Goal: Information Seeking & Learning: Learn about a topic

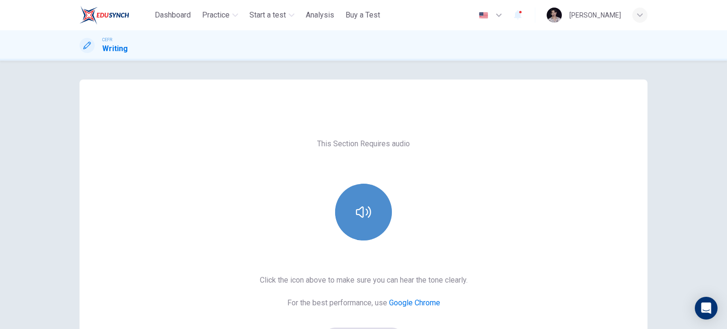
click at [379, 217] on button "button" at bounding box center [363, 212] width 57 height 57
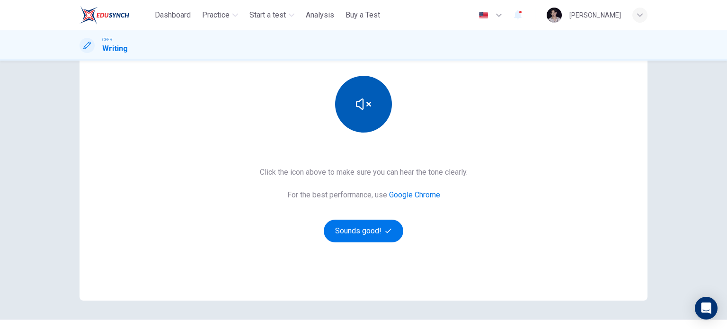
scroll to position [129, 0]
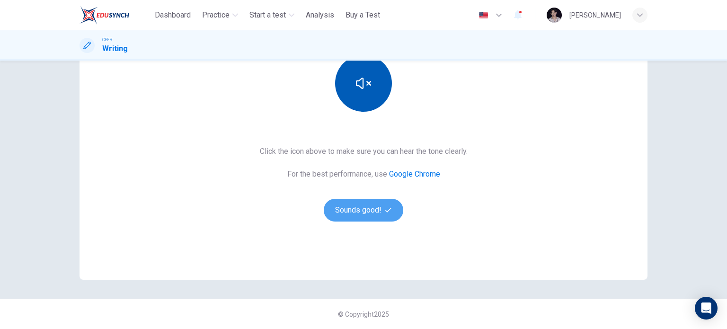
click at [379, 217] on button "Sounds good!" at bounding box center [363, 210] width 79 height 23
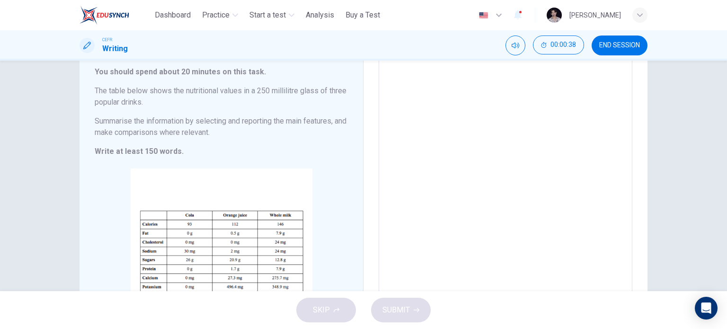
scroll to position [62, 0]
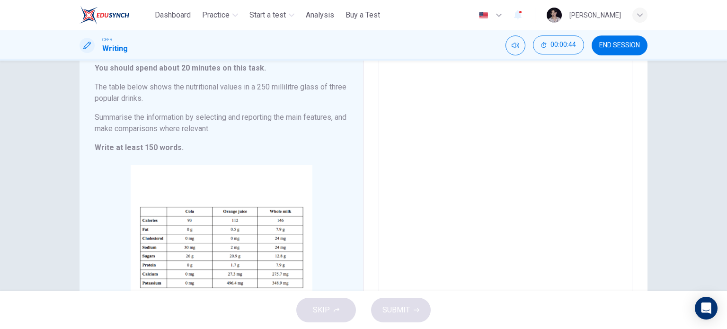
click at [436, 158] on textarea at bounding box center [505, 190] width 240 height 264
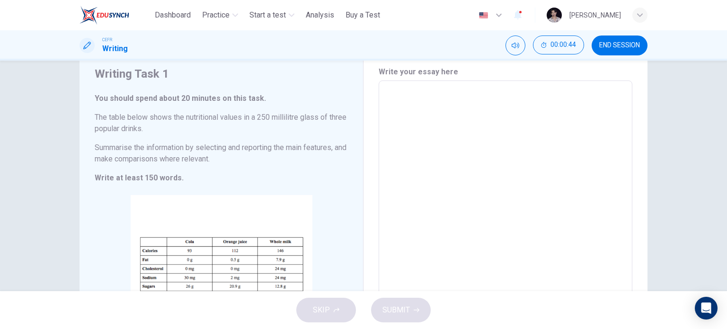
scroll to position [32, 0]
type textarea "*"
type textarea "**"
type textarea "*"
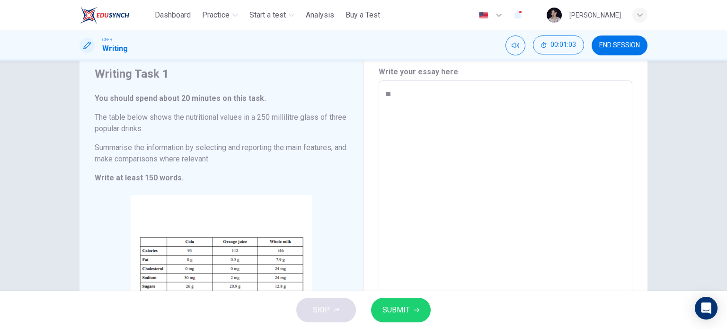
type textarea "***"
type textarea "*"
type textarea "***"
type textarea "*"
type textarea "*****"
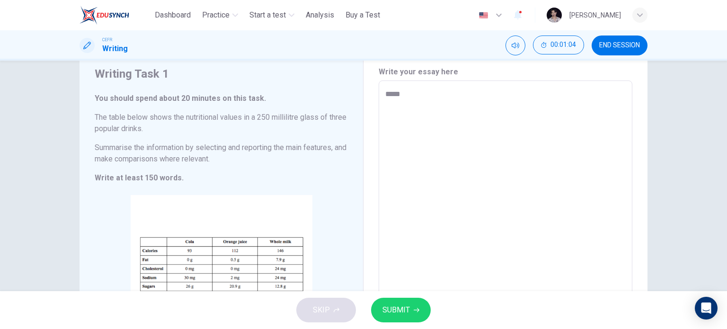
type textarea "*"
type textarea "******"
type textarea "*"
type textarea "*******"
type textarea "*"
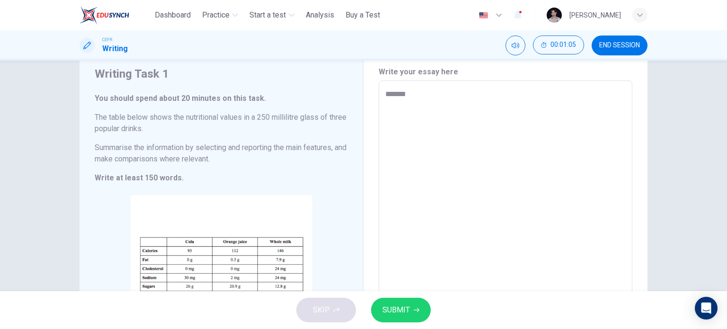
type textarea "********"
type textarea "*"
type textarea "*********"
type textarea "*"
type textarea "**********"
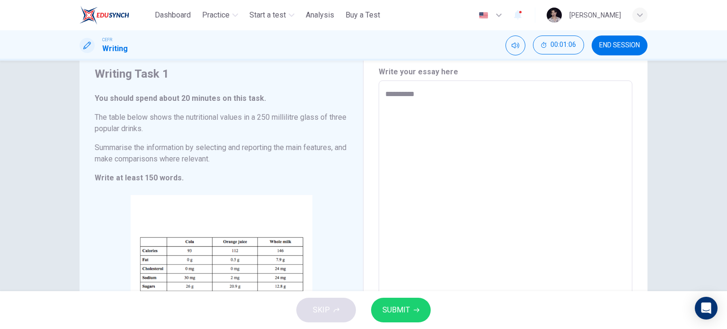
type textarea "*"
type textarea "**********"
type textarea "*"
type textarea "**********"
type textarea "*"
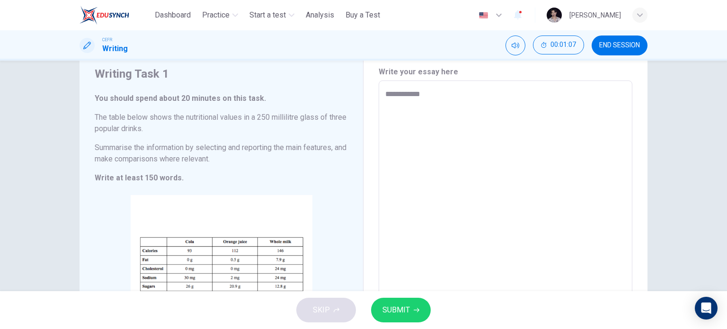
type textarea "**********"
type textarea "*"
type textarea "**********"
type textarea "*"
type textarea "**********"
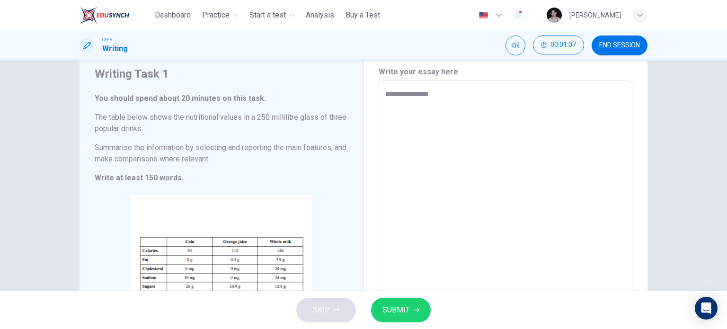
type textarea "*"
type textarea "**********"
type textarea "*"
type textarea "**********"
type textarea "*"
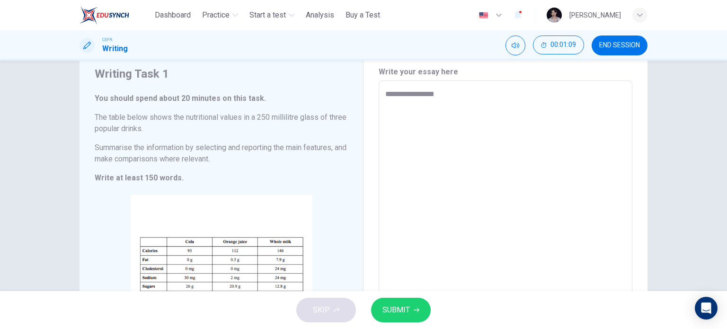
type textarea "**********"
type textarea "*"
type textarea "**********"
type textarea "*"
type textarea "**********"
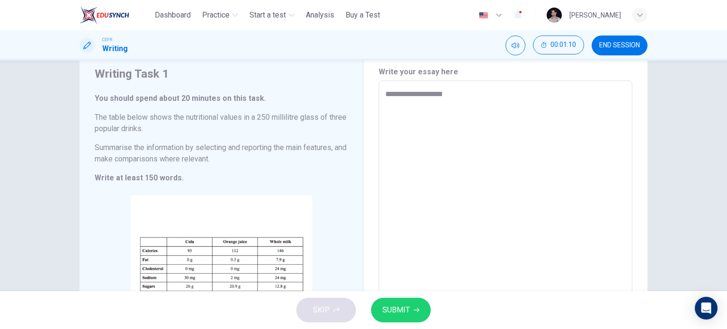
type textarea "*"
type textarea "**********"
type textarea "*"
type textarea "**********"
type textarea "*"
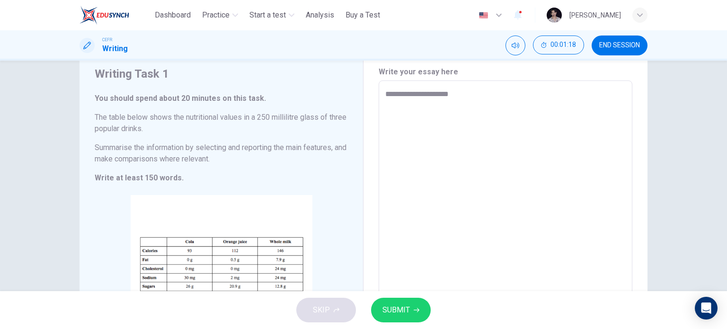
type textarea "**********"
type textarea "*"
type textarea "**********"
click at [413, 309] on icon "button" at bounding box center [416, 310] width 6 height 6
type textarea "*"
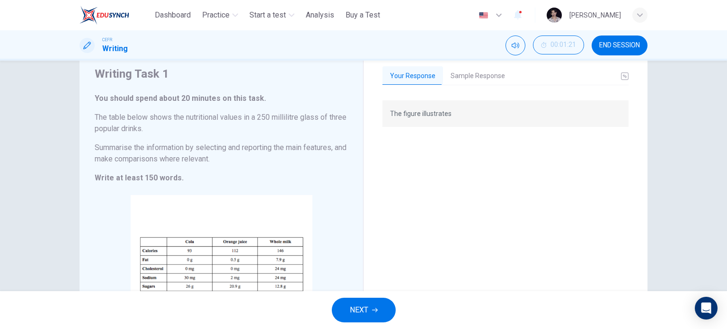
click at [478, 74] on button "Sample Response" at bounding box center [478, 76] width 70 height 20
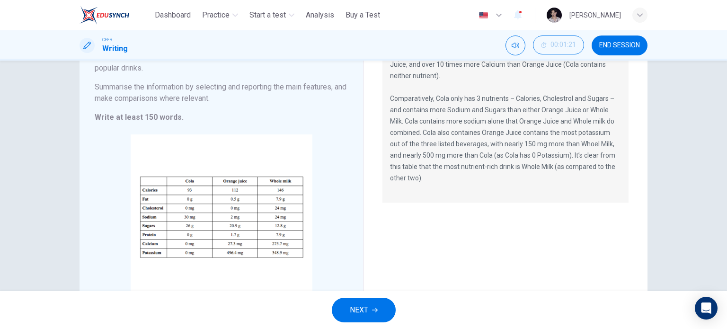
scroll to position [94, 0]
click at [367, 309] on span "NEXT" at bounding box center [359, 309] width 18 height 13
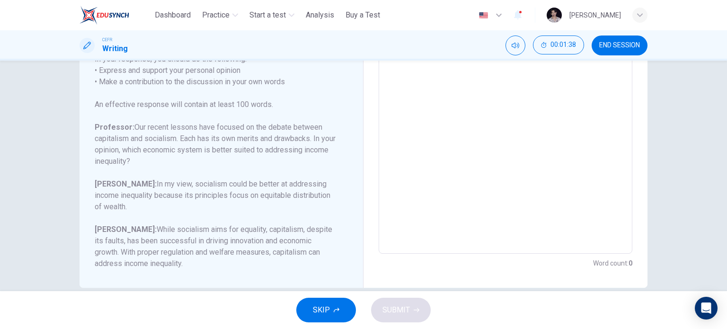
scroll to position [191, 0]
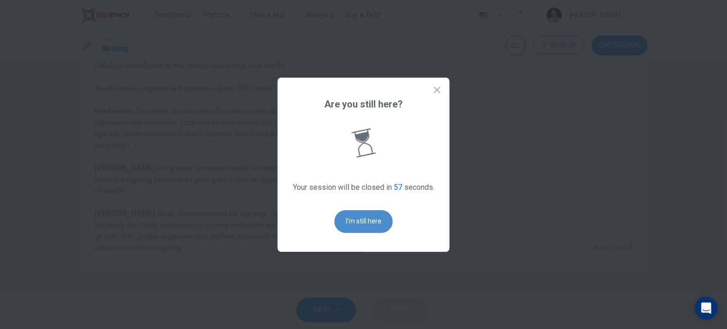
click at [367, 221] on button "I'm still here" at bounding box center [363, 221] width 58 height 23
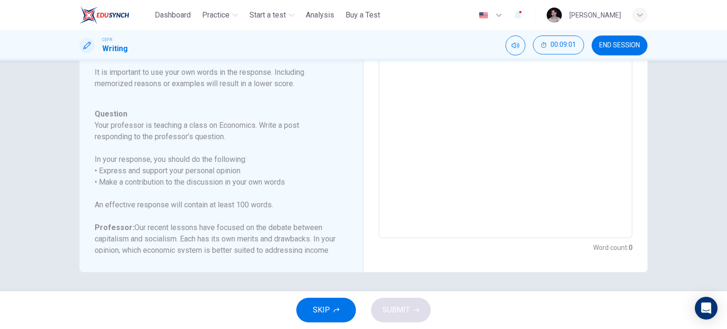
scroll to position [0, 0]
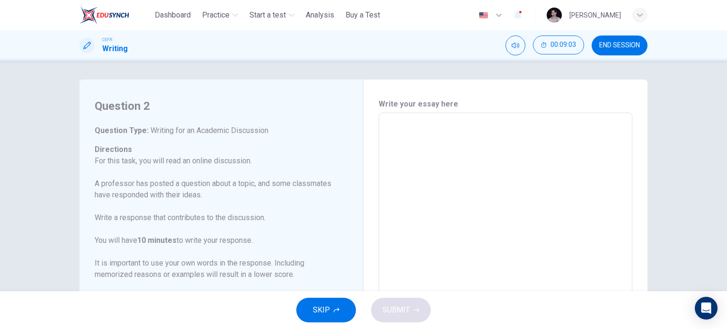
click at [392, 126] on textarea at bounding box center [505, 271] width 240 height 300
type textarea "**"
type textarea "*"
type textarea "***"
type textarea "*"
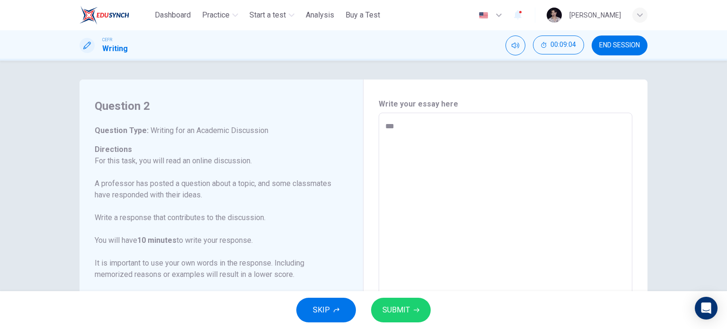
type textarea "****"
type textarea "*"
type textarea "*****"
type textarea "*"
type textarea "******"
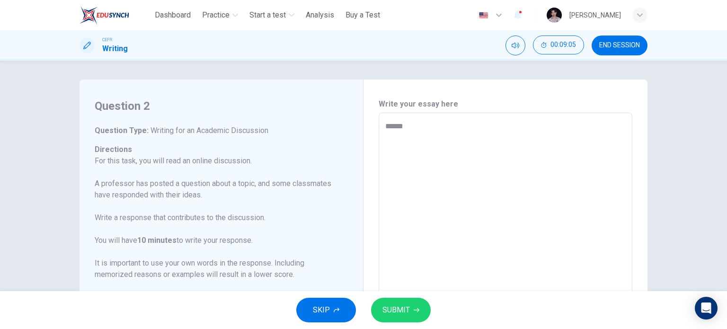
type textarea "*"
type textarea "*******"
type textarea "*"
type textarea "********"
type textarea "*"
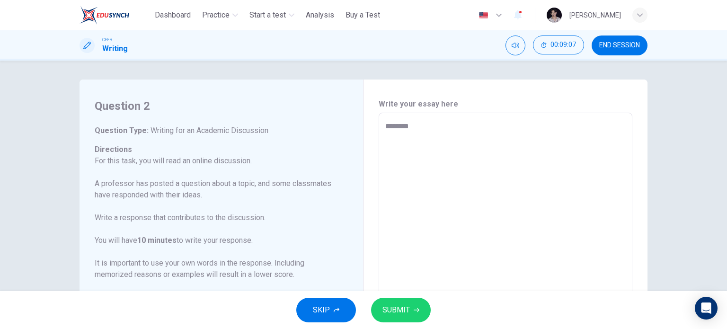
type textarea "*********"
type textarea "*"
type textarea "**********"
type textarea "*"
type textarea "**********"
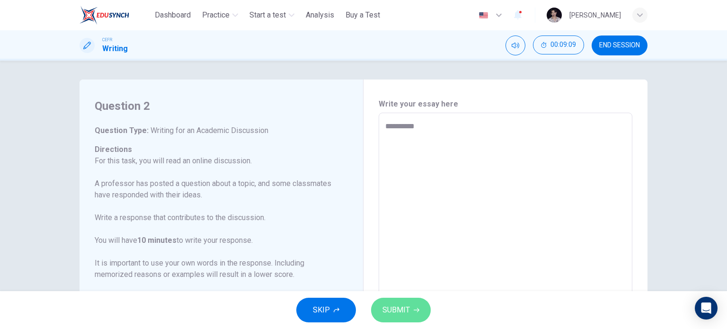
click at [400, 304] on span "SUBMIT" at bounding box center [395, 309] width 27 height 13
type textarea "*"
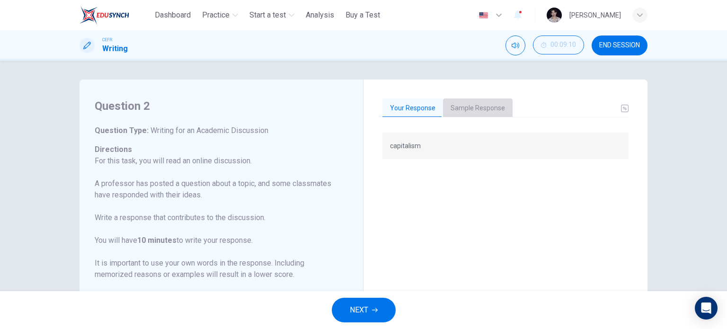
click at [474, 107] on button "Sample Response" at bounding box center [478, 108] width 70 height 20
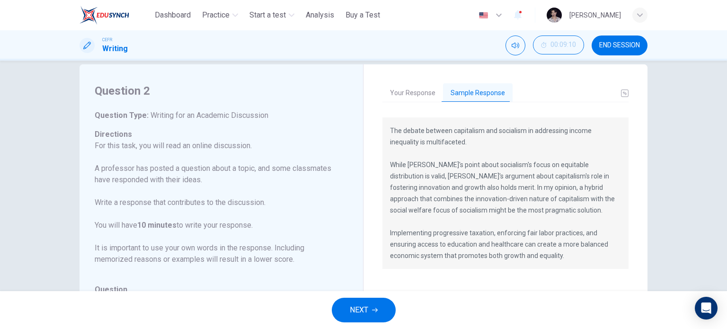
scroll to position [30, 0]
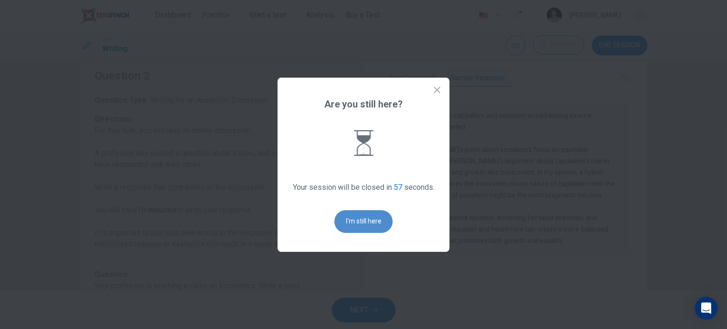
click at [354, 216] on button "I'm still here" at bounding box center [363, 221] width 58 height 23
click at [364, 222] on button "I'm still here" at bounding box center [363, 221] width 58 height 23
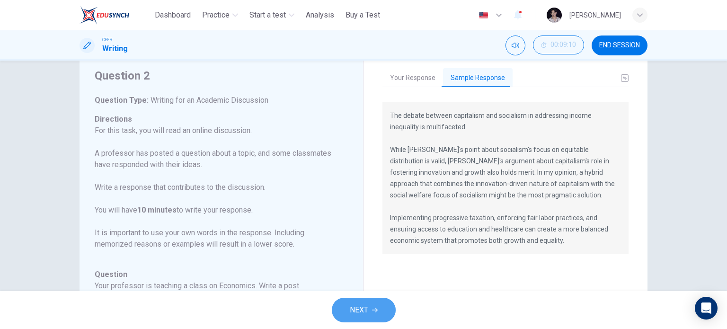
click at [375, 313] on button "NEXT" at bounding box center [364, 310] width 64 height 25
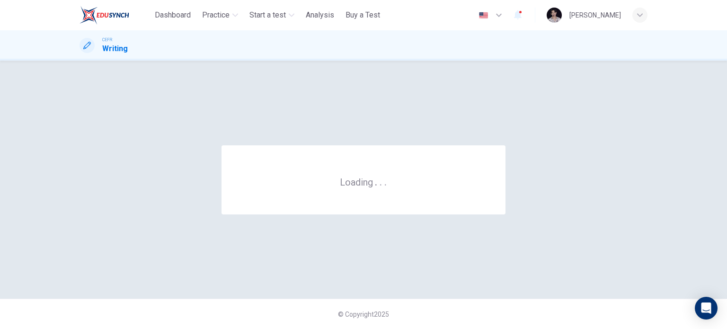
scroll to position [0, 0]
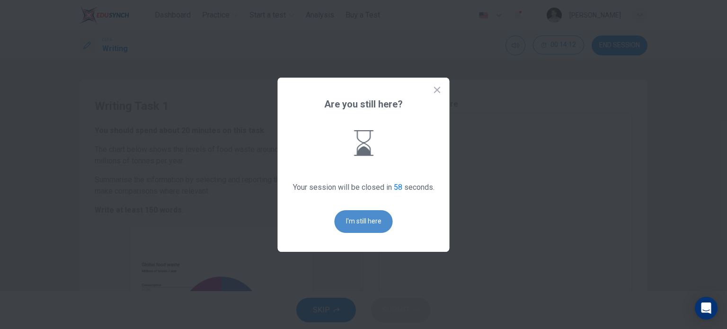
click at [367, 220] on button "I'm still here" at bounding box center [363, 221] width 58 height 23
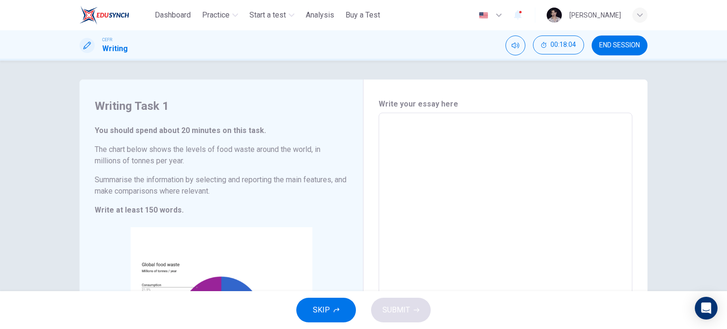
click at [614, 46] on span "END SESSION" at bounding box center [619, 46] width 41 height 8
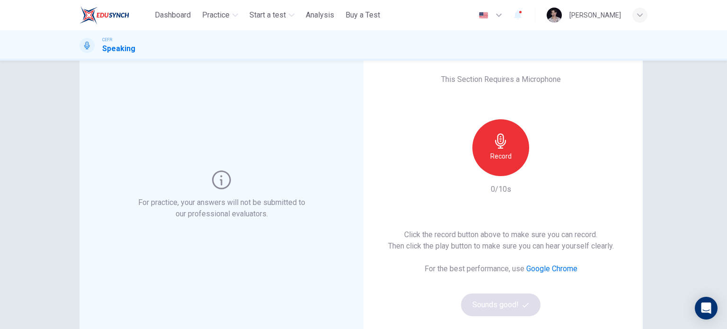
scroll to position [25, 0]
click at [514, 138] on div "Record" at bounding box center [500, 147] width 57 height 57
click at [539, 167] on icon "button" at bounding box center [543, 168] width 9 height 9
click at [475, 304] on button "Sounds good!" at bounding box center [500, 304] width 79 height 23
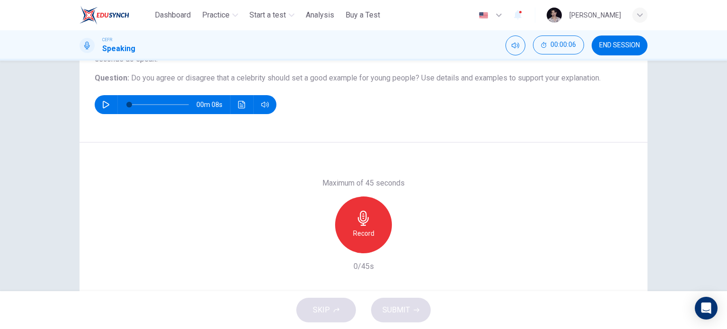
scroll to position [103, 0]
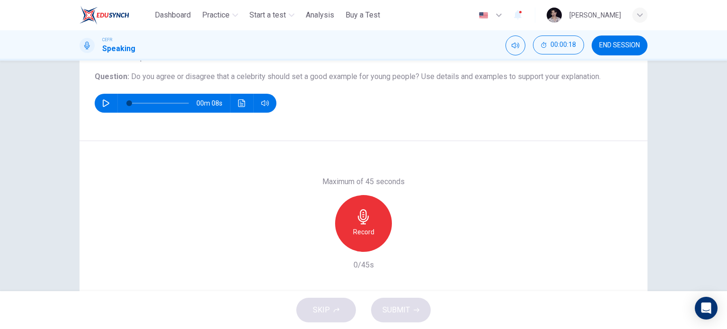
click at [367, 221] on icon "button" at bounding box center [363, 216] width 15 height 15
click at [409, 245] on div "button" at bounding box center [406, 243] width 15 height 15
click at [319, 245] on icon "button" at bounding box center [320, 244] width 6 height 6
click at [366, 219] on icon "button" at bounding box center [363, 216] width 15 height 15
click at [404, 241] on icon "button" at bounding box center [406, 243] width 9 height 9
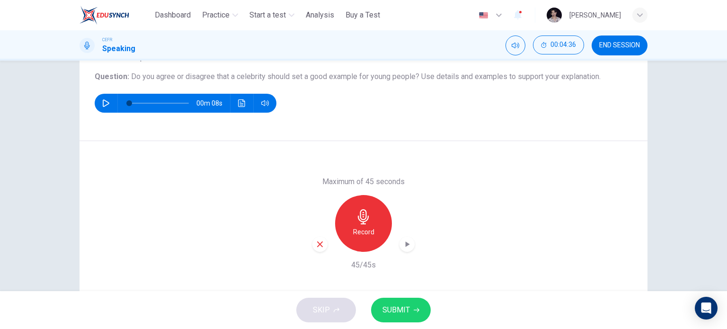
click at [398, 312] on span "SUBMIT" at bounding box center [395, 309] width 27 height 13
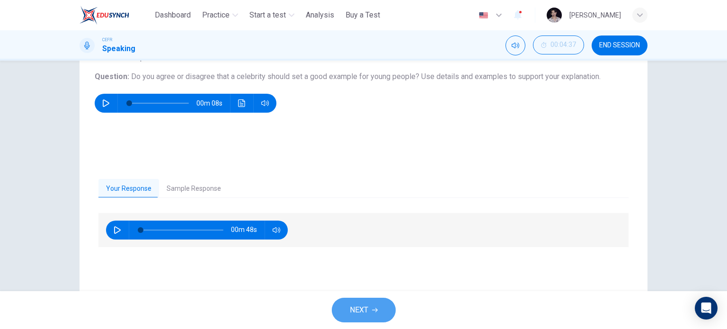
click at [355, 308] on span "NEXT" at bounding box center [359, 309] width 18 height 13
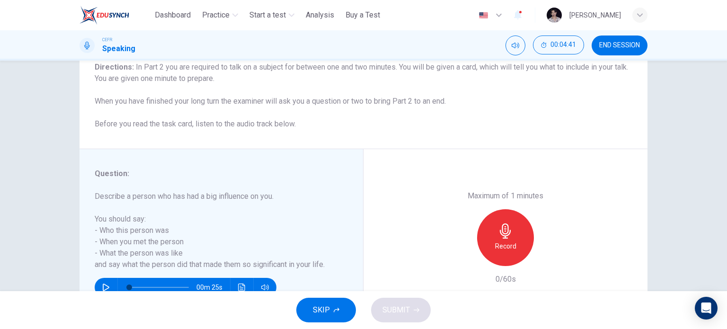
scroll to position [136, 0]
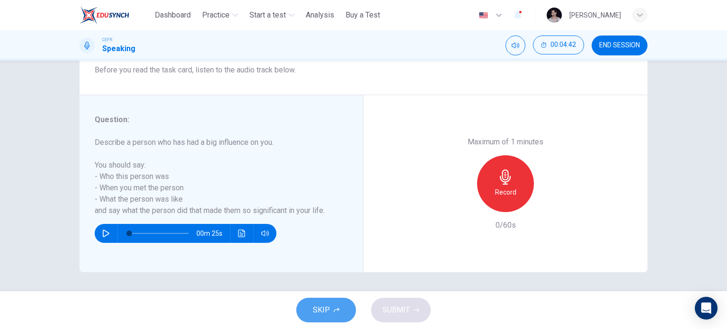
click at [338, 316] on button "SKIP" at bounding box center [326, 310] width 60 height 25
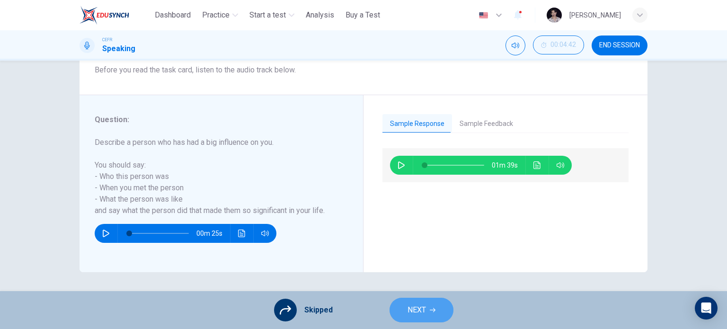
click at [418, 312] on span "NEXT" at bounding box center [416, 309] width 18 height 13
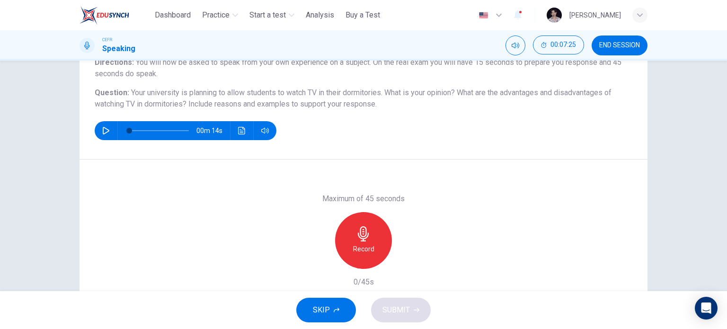
scroll to position [87, 0]
click at [369, 243] on h6 "Record" at bounding box center [363, 248] width 21 height 11
click at [405, 260] on icon "button" at bounding box center [407, 261] width 4 height 6
click at [405, 260] on icon "button" at bounding box center [406, 261] width 7 height 7
click at [405, 260] on icon "button" at bounding box center [407, 261] width 4 height 6
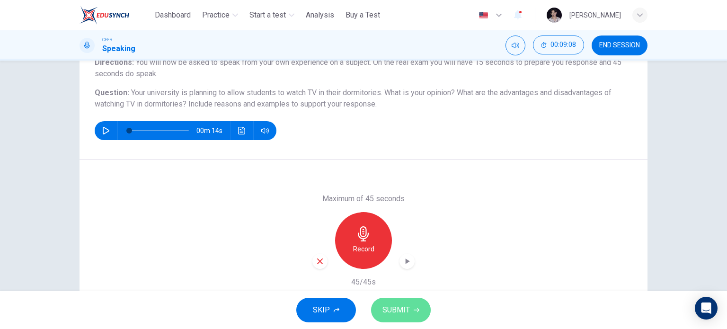
click at [404, 306] on span "SUBMIT" at bounding box center [395, 309] width 27 height 13
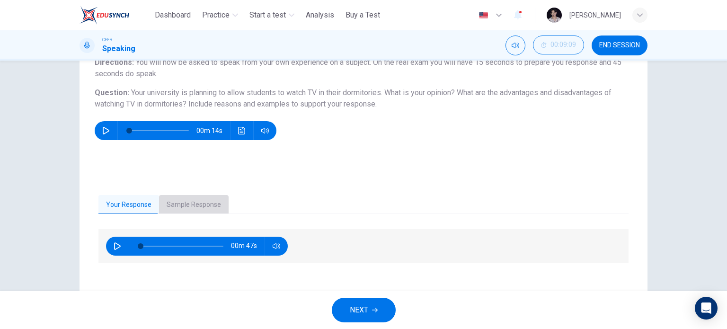
click at [204, 211] on button "Sample Response" at bounding box center [194, 205] width 70 height 20
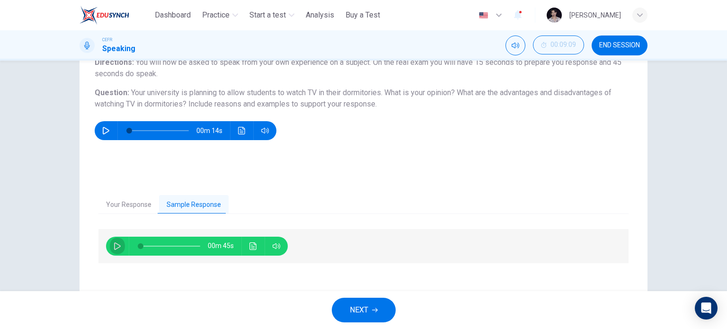
click at [114, 242] on icon "button" at bounding box center [118, 246] width 8 height 8
click at [254, 248] on icon "Click to see the audio transcription" at bounding box center [252, 246] width 7 height 8
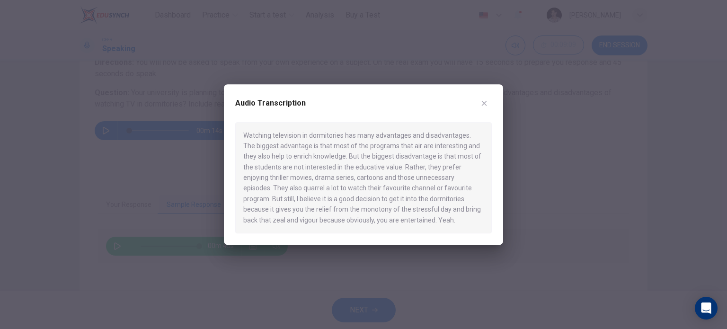
type input "*"
click at [486, 102] on icon "button" at bounding box center [484, 103] width 8 height 8
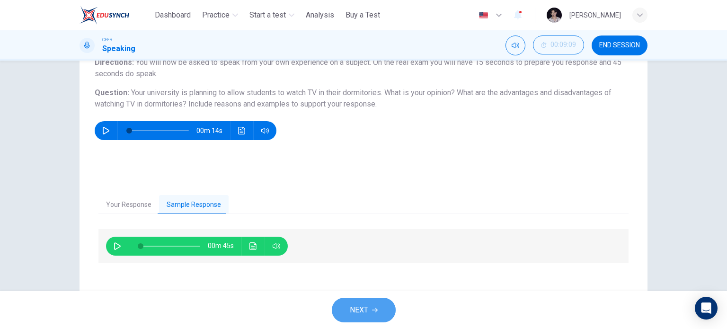
click at [368, 315] on button "NEXT" at bounding box center [364, 310] width 64 height 25
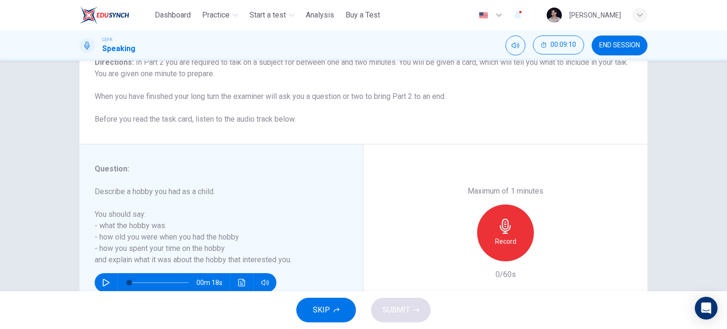
scroll to position [88, 0]
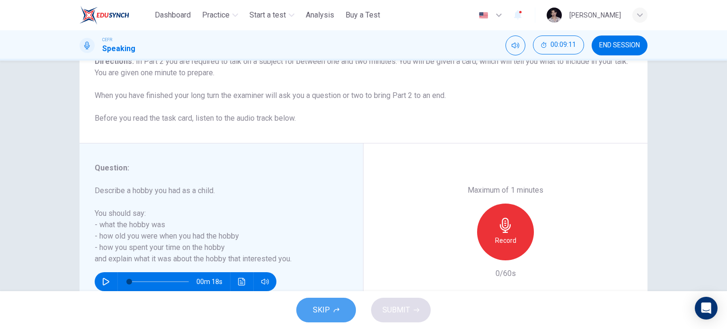
click at [324, 313] on span "SKIP" at bounding box center [321, 309] width 17 height 13
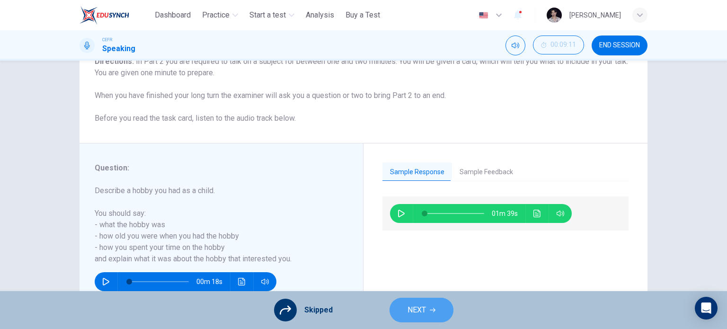
click at [418, 309] on span "NEXT" at bounding box center [416, 309] width 18 height 13
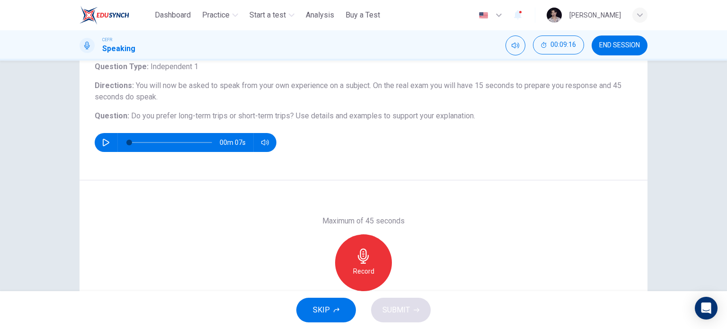
scroll to position [74, 0]
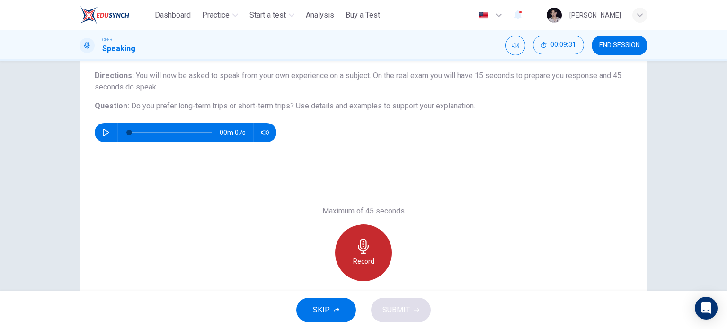
click at [357, 245] on icon "button" at bounding box center [363, 245] width 15 height 15
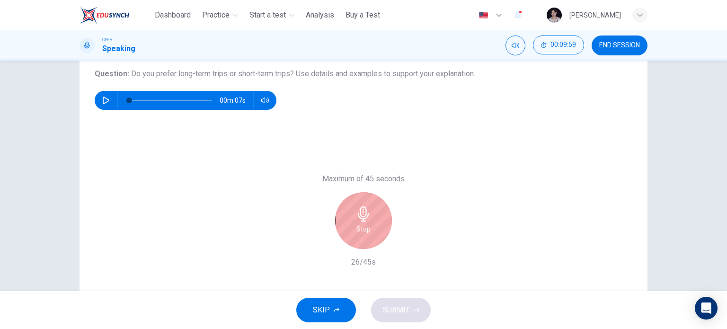
scroll to position [106, 0]
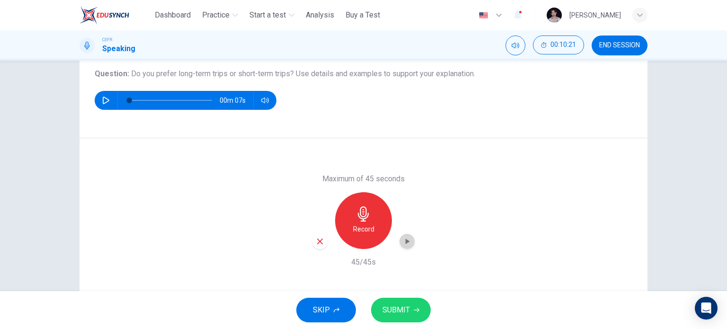
click at [410, 241] on div "button" at bounding box center [406, 241] width 15 height 15
click at [399, 307] on span "SUBMIT" at bounding box center [395, 309] width 27 height 13
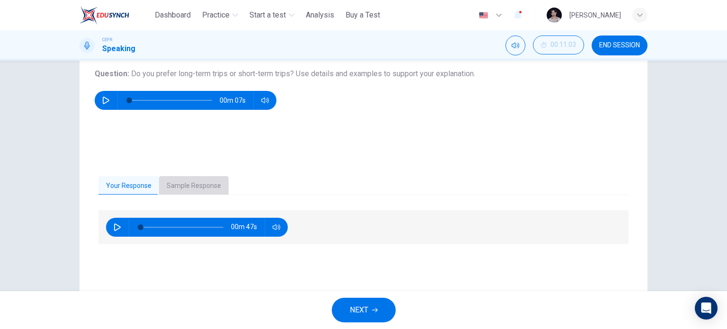
click at [202, 185] on button "Sample Response" at bounding box center [194, 186] width 70 height 20
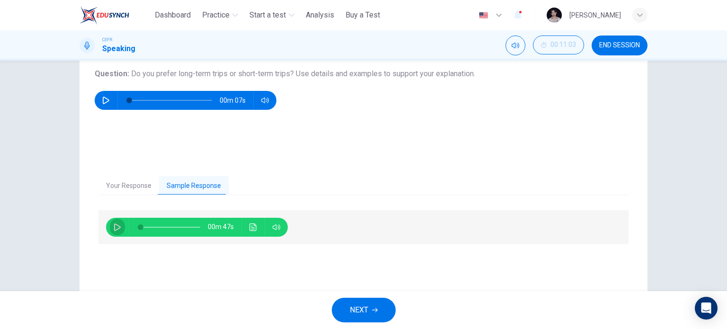
click at [116, 228] on icon "button" at bounding box center [118, 227] width 8 height 8
click at [253, 228] on icon "Click to see the audio transcription" at bounding box center [253, 227] width 8 height 8
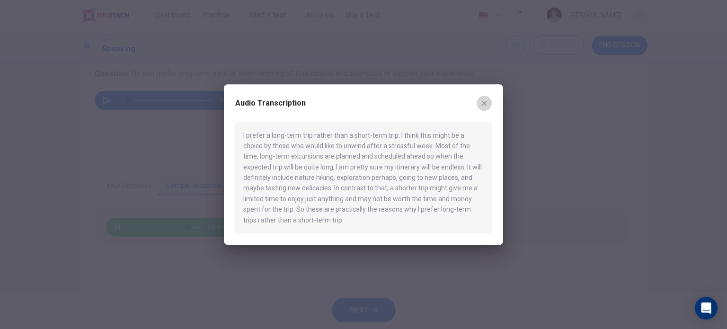
click at [485, 101] on icon "button" at bounding box center [484, 102] width 5 height 5
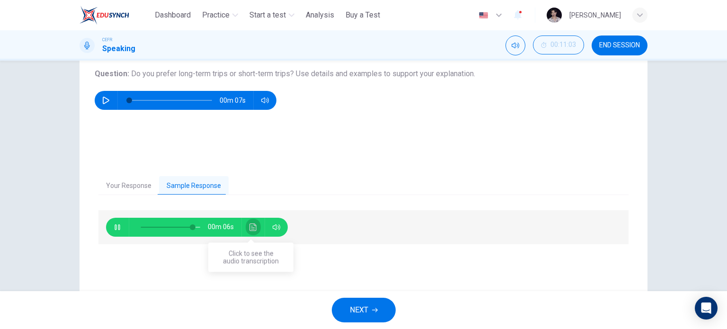
click at [250, 221] on button "Click to see the audio transcription" at bounding box center [252, 227] width 15 height 19
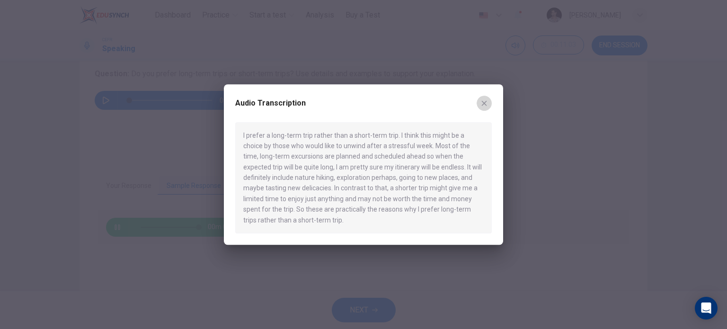
click at [484, 105] on icon "button" at bounding box center [484, 103] width 8 height 8
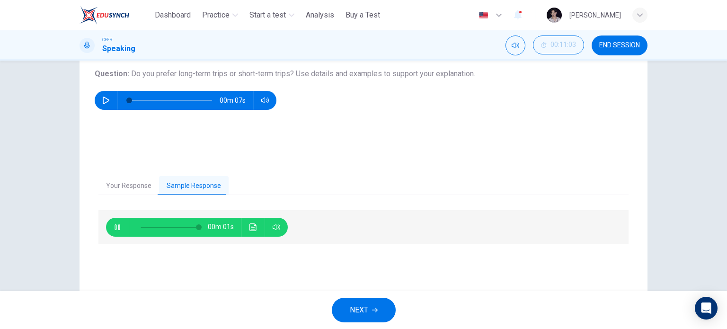
type input "*"
click at [369, 312] on button "NEXT" at bounding box center [364, 310] width 64 height 25
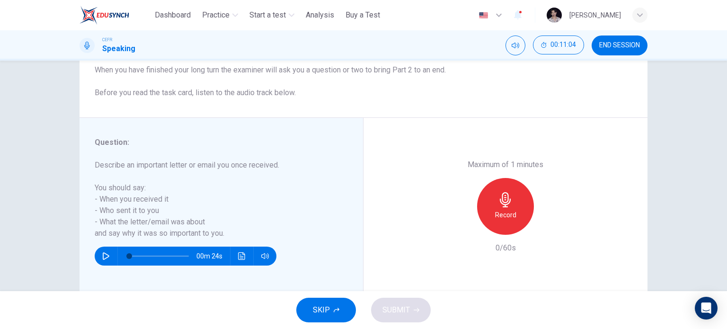
scroll to position [136, 0]
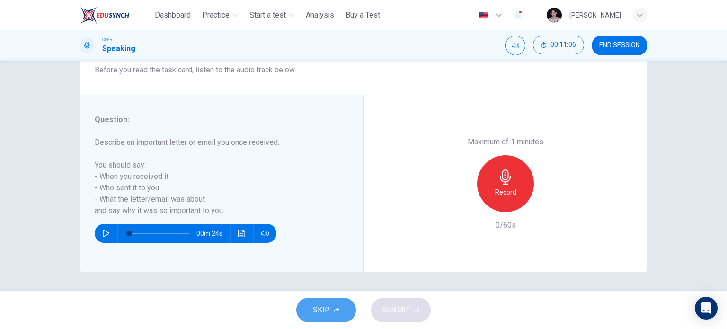
click at [332, 314] on button "SKIP" at bounding box center [326, 310] width 60 height 25
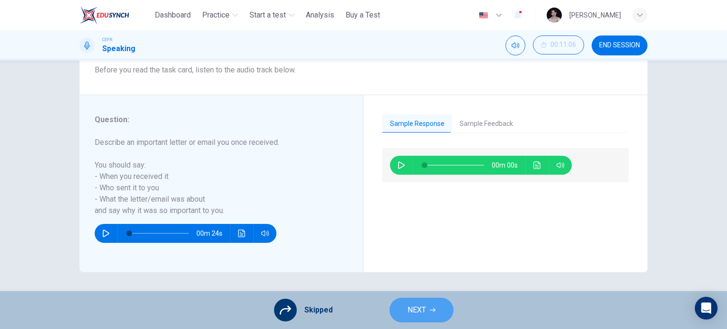
click at [401, 307] on button "NEXT" at bounding box center [421, 310] width 64 height 25
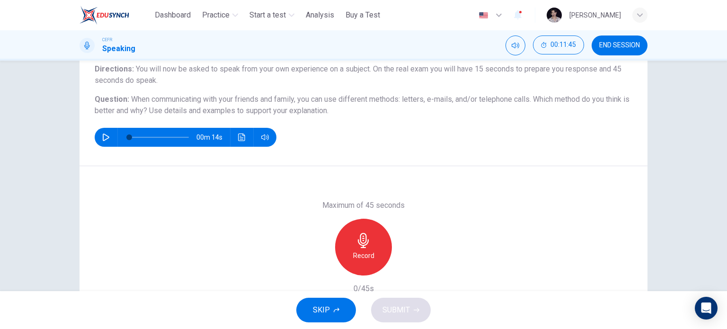
scroll to position [79, 0]
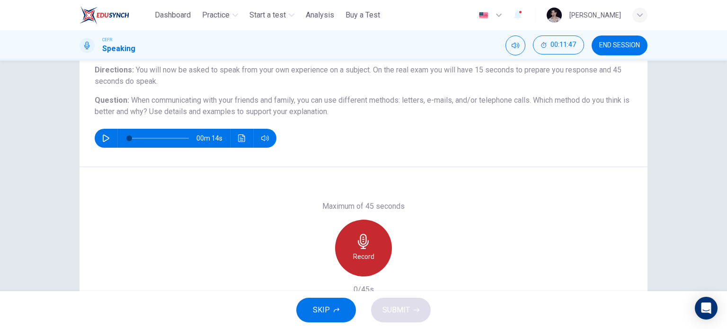
click at [357, 251] on h6 "Record" at bounding box center [363, 256] width 21 height 11
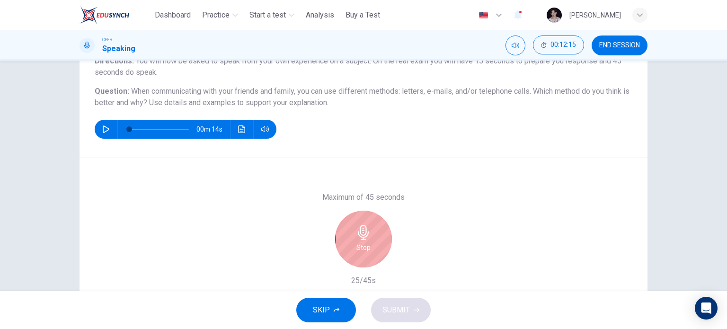
click at [369, 232] on div "Stop" at bounding box center [363, 238] width 57 height 57
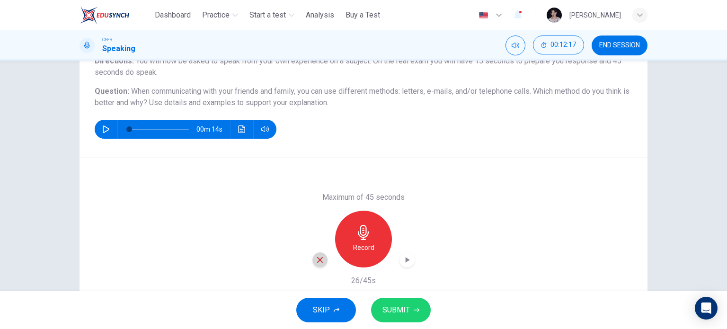
click at [315, 263] on icon "button" at bounding box center [319, 259] width 9 height 9
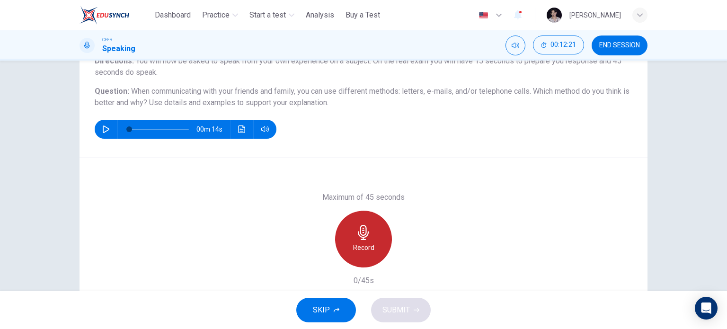
click at [372, 239] on div "Record" at bounding box center [363, 238] width 57 height 57
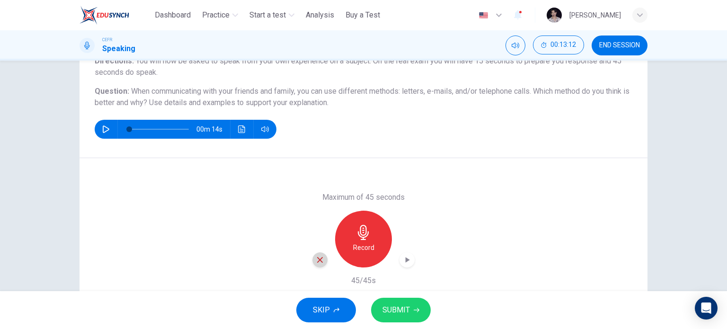
click at [316, 261] on icon "button" at bounding box center [319, 259] width 9 height 9
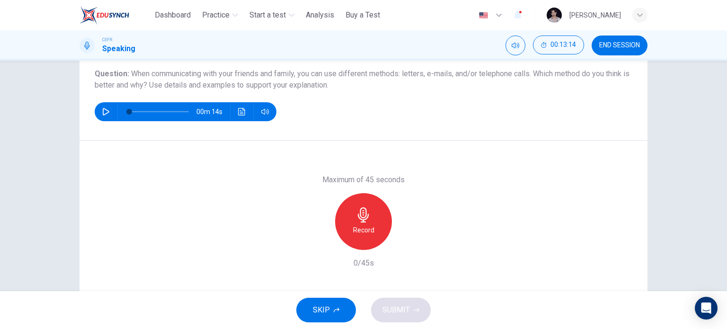
scroll to position [105, 0]
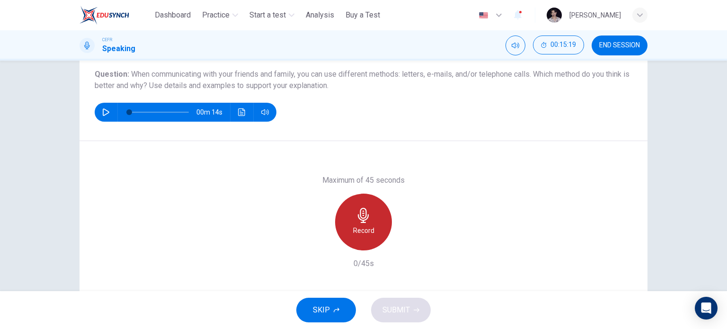
click at [356, 210] on icon "button" at bounding box center [363, 215] width 15 height 15
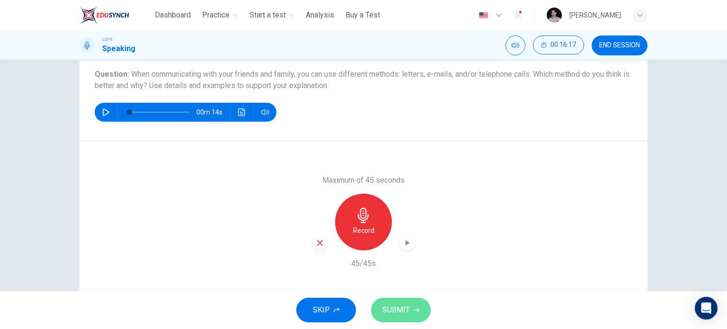
click at [400, 309] on span "SUBMIT" at bounding box center [395, 309] width 27 height 13
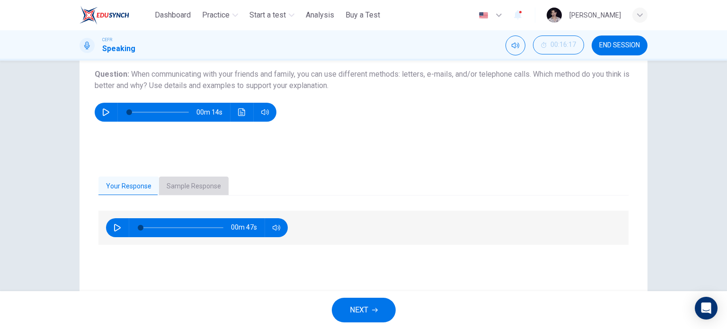
click at [205, 186] on button "Sample Response" at bounding box center [194, 186] width 70 height 20
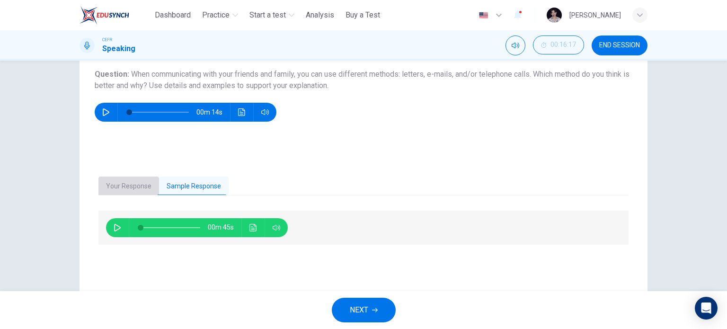
click at [121, 183] on button "Your Response" at bounding box center [128, 186] width 61 height 20
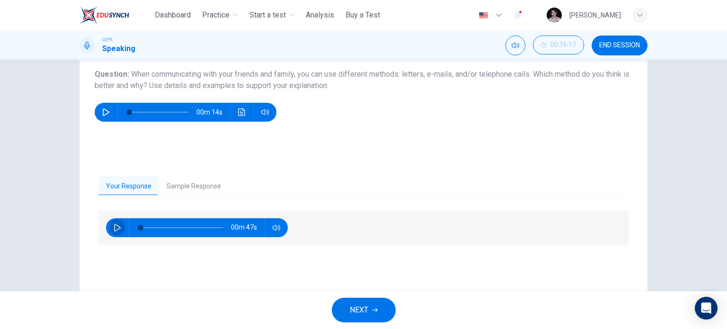
click at [110, 226] on button "button" at bounding box center [117, 227] width 15 height 19
type input "*"
click at [361, 310] on span "NEXT" at bounding box center [359, 309] width 18 height 13
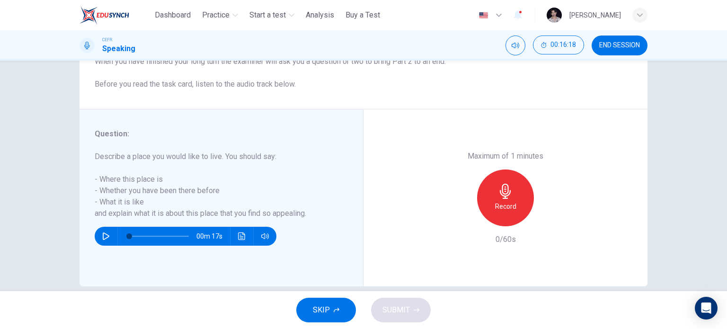
scroll to position [136, 0]
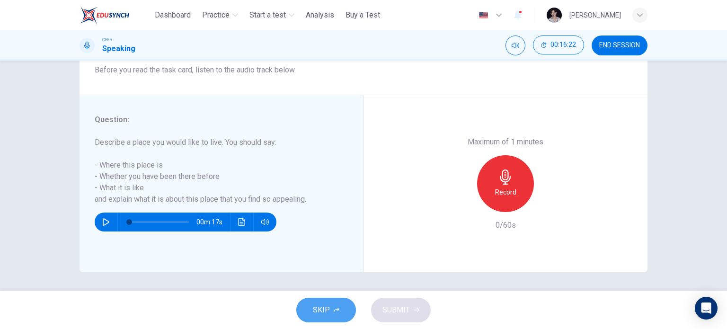
click at [330, 310] on button "SKIP" at bounding box center [326, 310] width 60 height 25
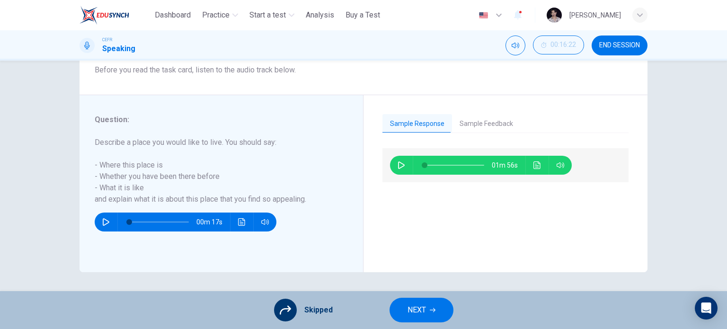
click at [414, 300] on button "NEXT" at bounding box center [421, 310] width 64 height 25
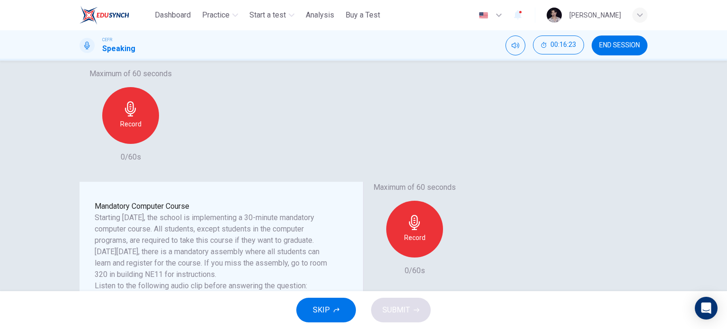
scroll to position [130, 0]
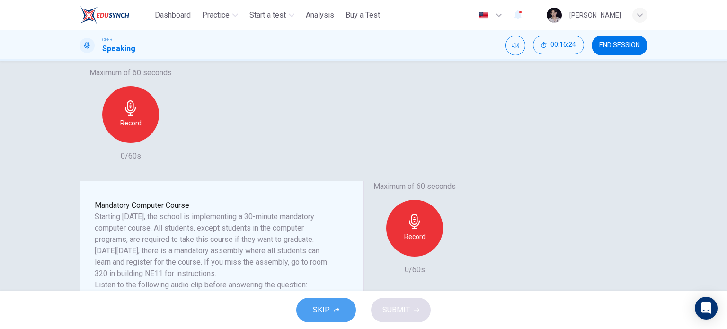
click at [331, 309] on button "SKIP" at bounding box center [326, 310] width 60 height 25
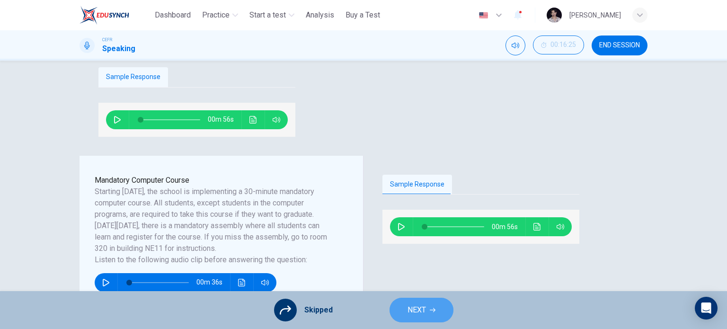
click at [395, 310] on button "NEXT" at bounding box center [421, 310] width 64 height 25
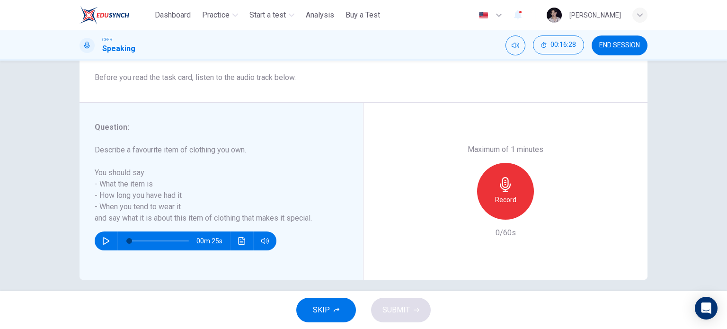
scroll to position [131, 0]
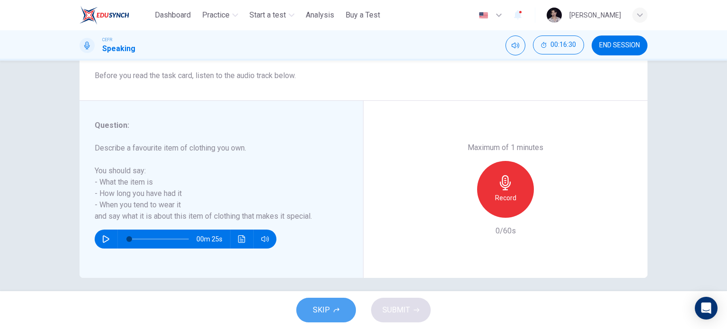
click at [337, 307] on icon "button" at bounding box center [336, 310] width 6 height 6
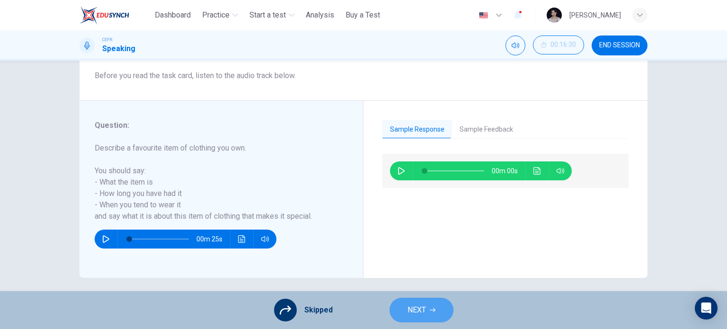
click at [407, 306] on span "NEXT" at bounding box center [416, 309] width 18 height 13
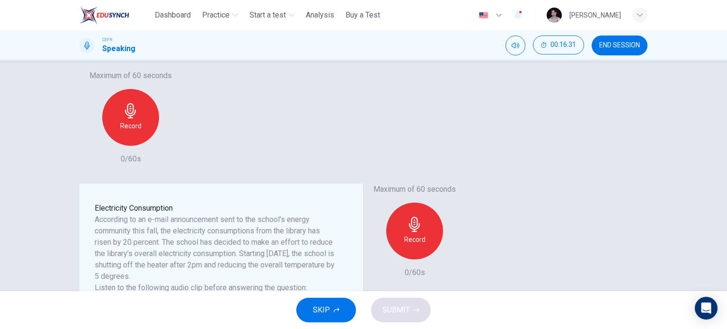
scroll to position [138, 0]
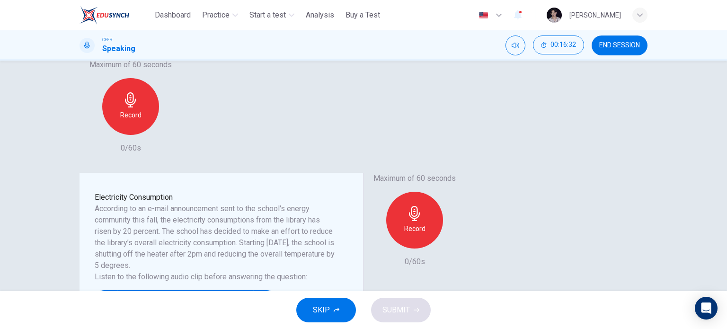
click at [324, 310] on span "SKIP" at bounding box center [321, 309] width 17 height 13
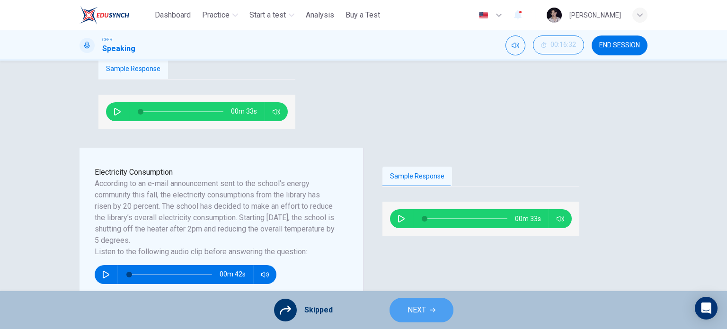
click at [394, 317] on button "NEXT" at bounding box center [421, 310] width 64 height 25
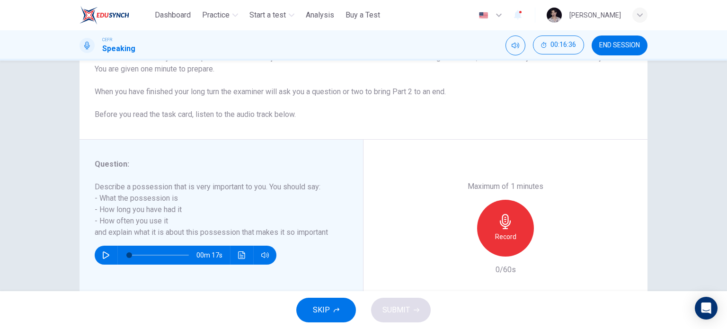
scroll to position [89, 0]
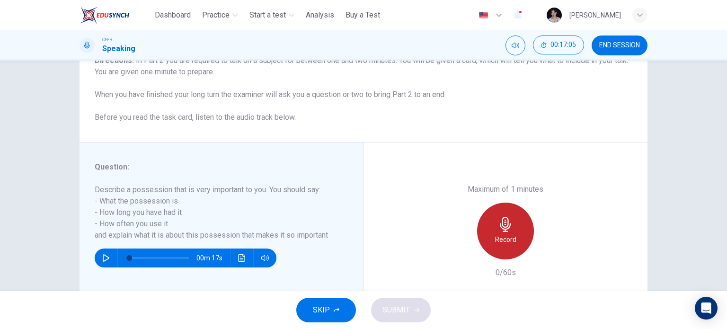
click at [492, 246] on div "Record" at bounding box center [505, 230] width 57 height 57
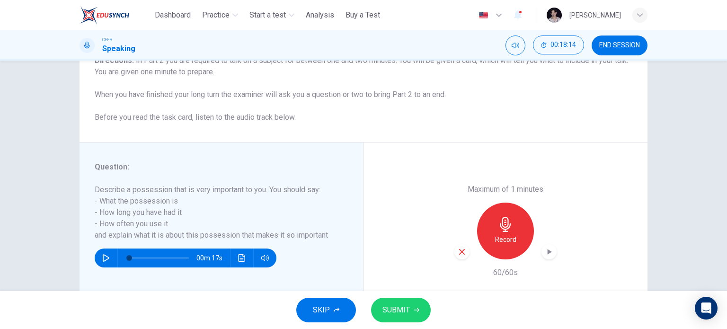
click at [543, 256] on div "button" at bounding box center [548, 251] width 15 height 15
click at [392, 308] on span "SUBMIT" at bounding box center [395, 309] width 27 height 13
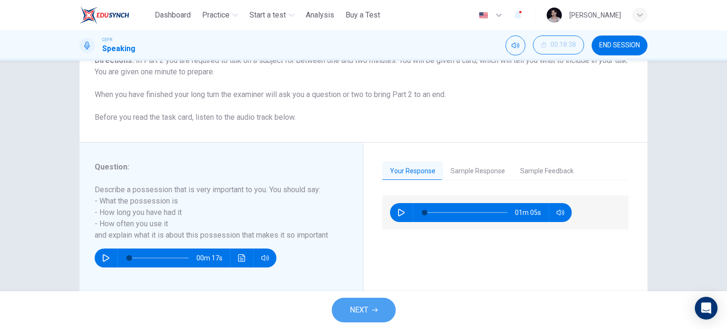
click at [369, 300] on button "NEXT" at bounding box center [364, 310] width 64 height 25
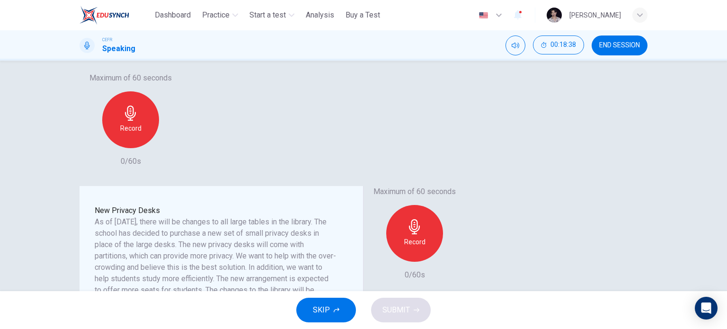
scroll to position [128, 0]
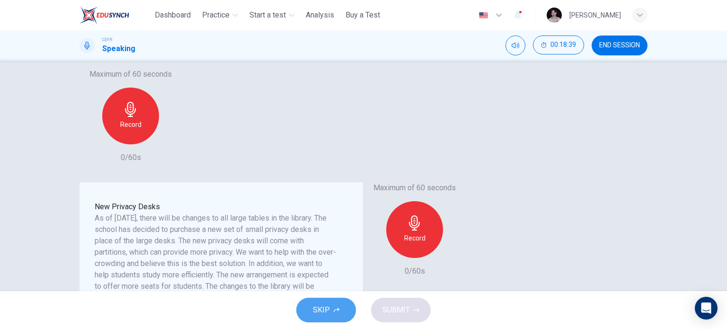
click at [319, 310] on span "SKIP" at bounding box center [321, 309] width 17 height 13
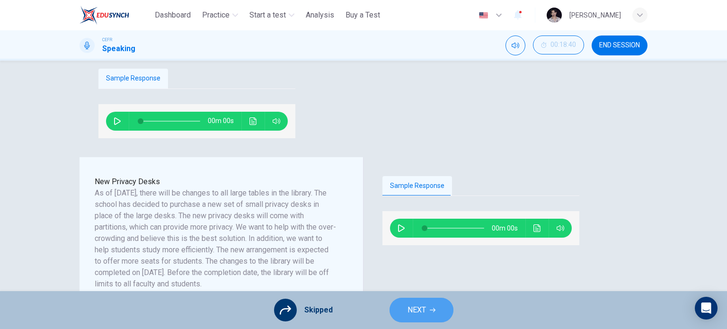
click at [417, 312] on span "NEXT" at bounding box center [416, 309] width 18 height 13
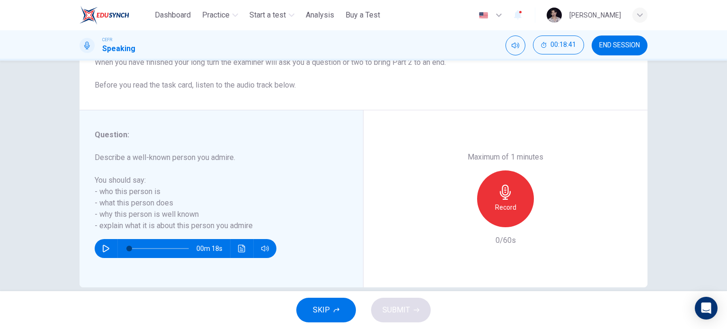
scroll to position [121, 0]
click at [320, 313] on span "SKIP" at bounding box center [321, 309] width 17 height 13
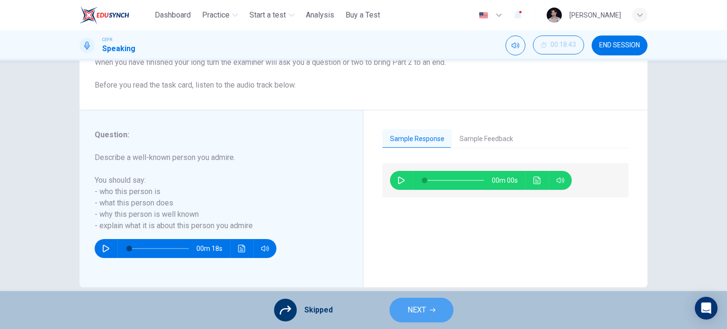
click at [407, 313] on span "NEXT" at bounding box center [416, 309] width 18 height 13
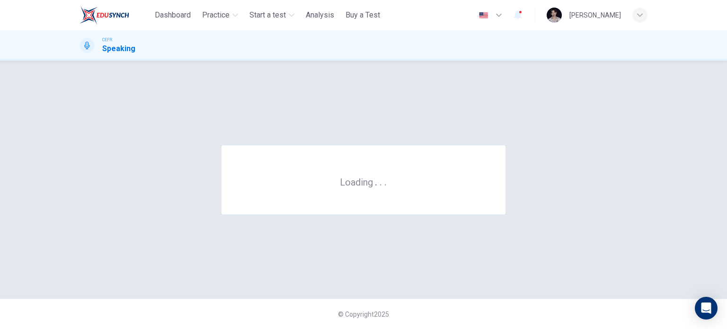
scroll to position [0, 0]
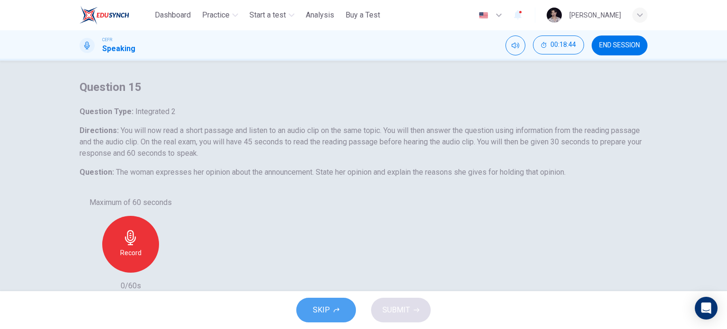
click at [325, 314] on span "SKIP" at bounding box center [321, 309] width 17 height 13
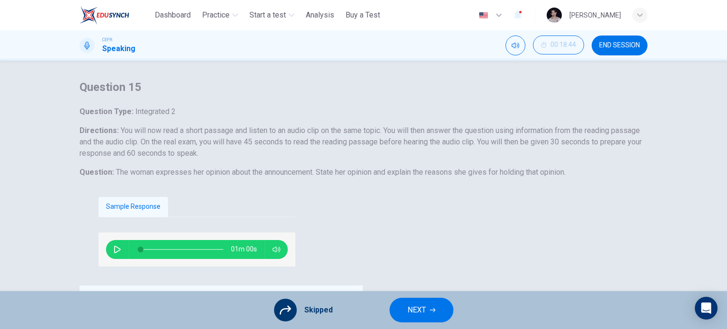
click at [434, 312] on icon "button" at bounding box center [432, 310] width 6 height 6
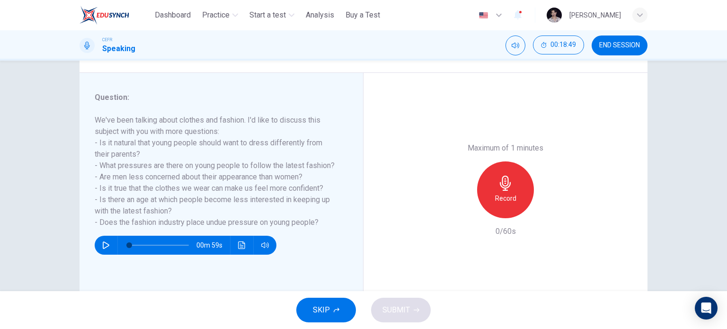
scroll to position [102, 0]
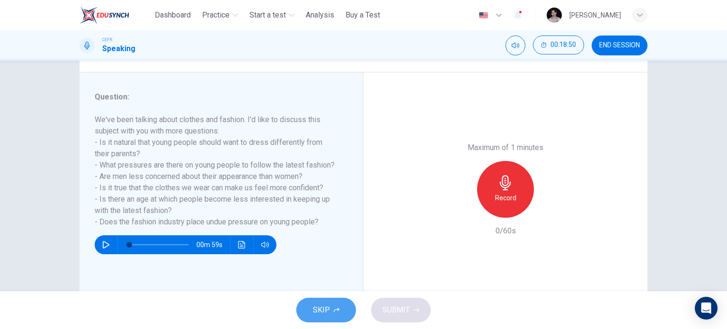
click at [316, 308] on span "SKIP" at bounding box center [321, 309] width 17 height 13
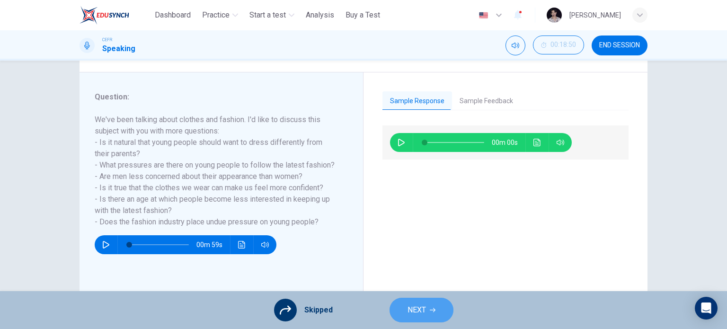
click at [417, 309] on span "NEXT" at bounding box center [416, 309] width 18 height 13
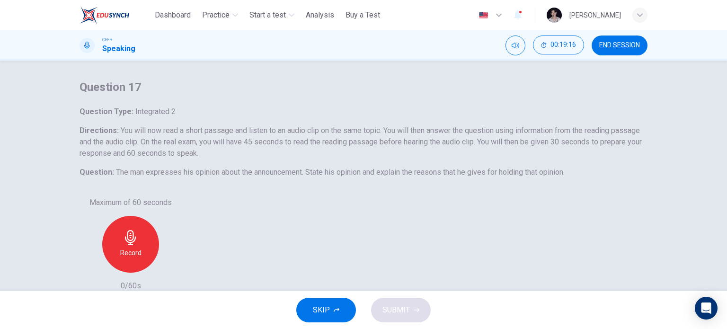
scroll to position [119, 0]
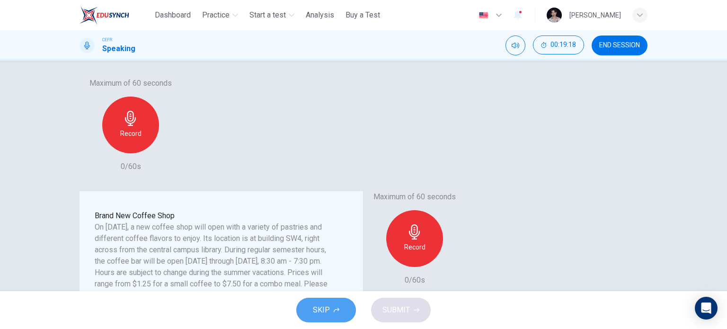
click at [321, 310] on span "SKIP" at bounding box center [321, 309] width 17 height 13
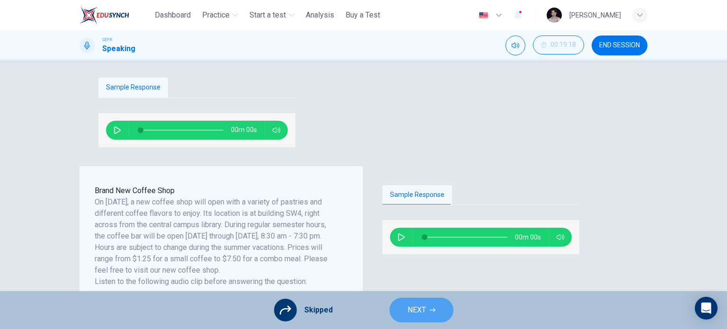
click at [416, 307] on span "NEXT" at bounding box center [416, 309] width 18 height 13
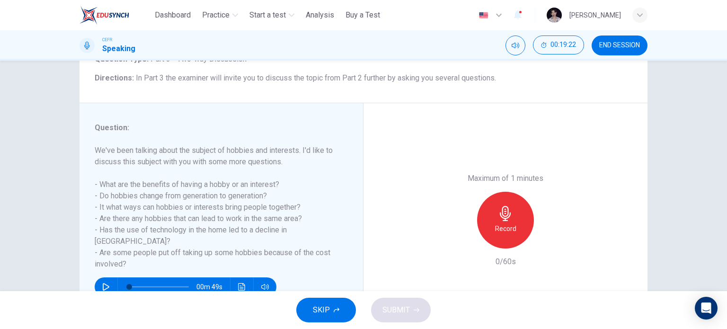
scroll to position [74, 0]
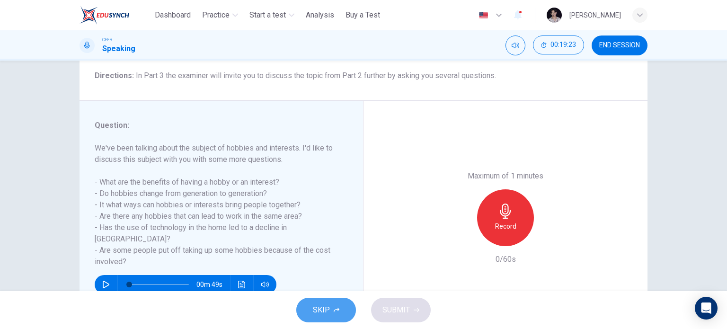
click at [336, 310] on icon "button" at bounding box center [336, 310] width 6 height 6
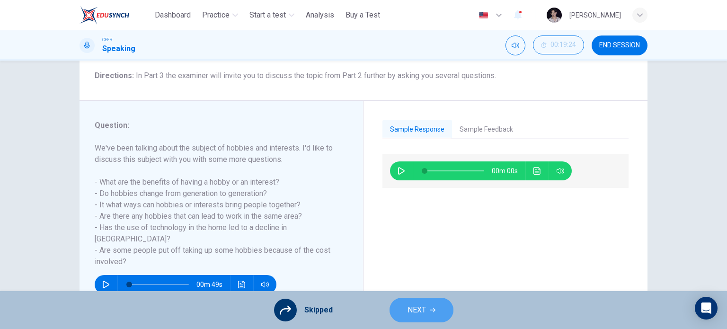
click at [424, 314] on span "NEXT" at bounding box center [416, 309] width 18 height 13
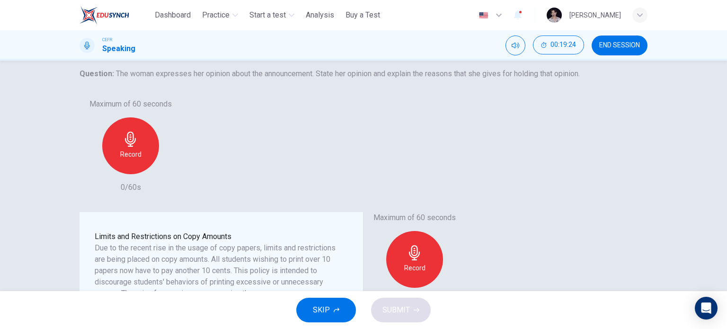
scroll to position [100, 0]
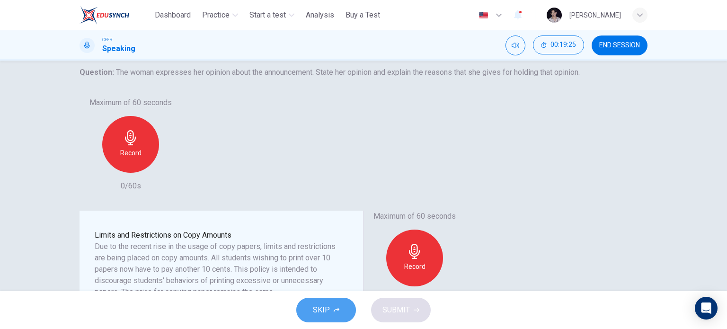
click at [328, 309] on span "SKIP" at bounding box center [321, 309] width 17 height 13
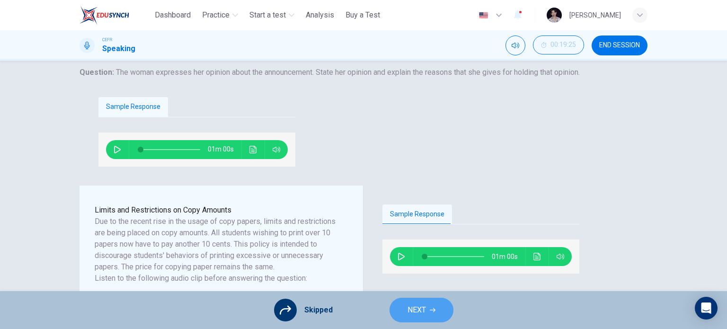
click at [432, 309] on icon "button" at bounding box center [432, 310] width 6 height 6
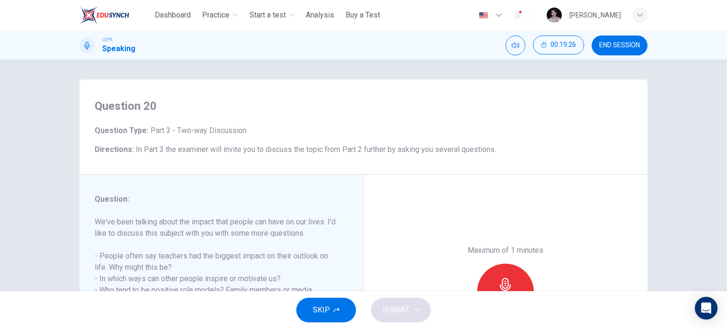
scroll to position [137, 0]
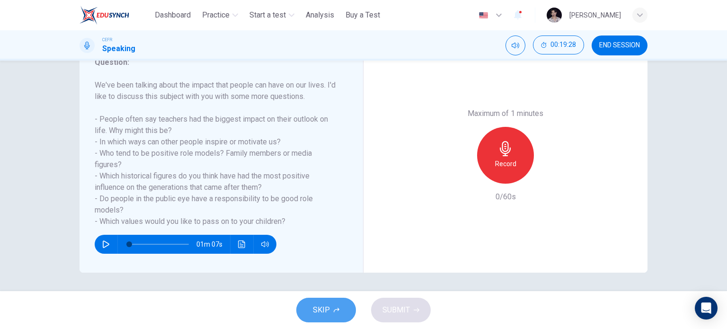
click at [325, 304] on span "SKIP" at bounding box center [321, 309] width 17 height 13
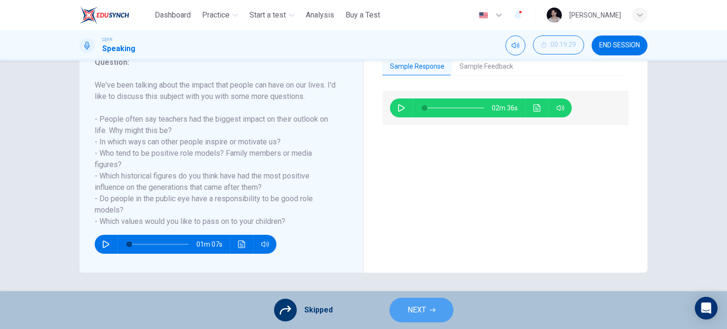
click at [424, 311] on span "NEXT" at bounding box center [416, 309] width 18 height 13
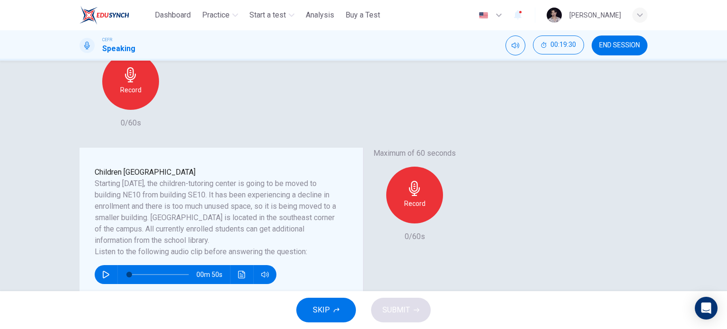
scroll to position [170, 0]
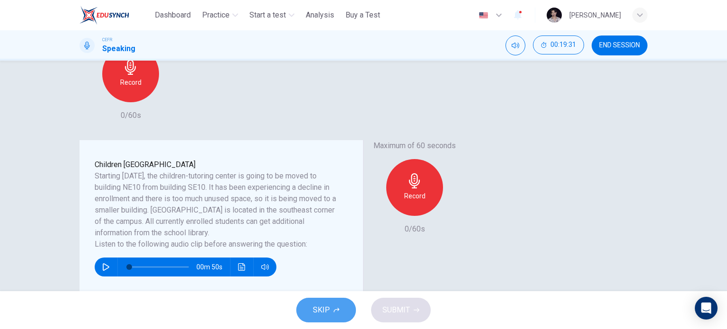
click at [331, 309] on button "SKIP" at bounding box center [326, 310] width 60 height 25
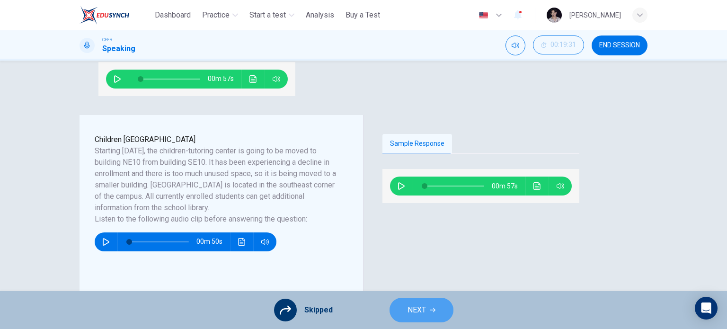
click at [426, 310] on button "NEXT" at bounding box center [421, 310] width 64 height 25
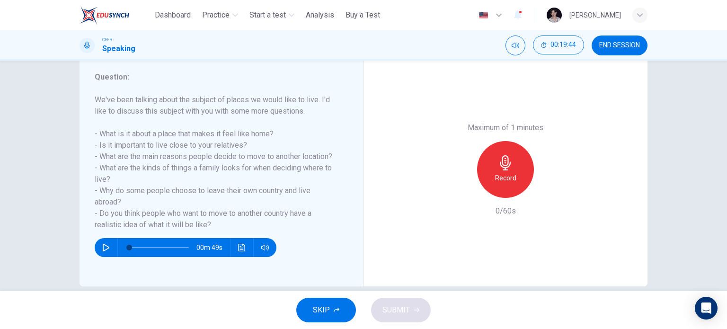
scroll to position [137, 0]
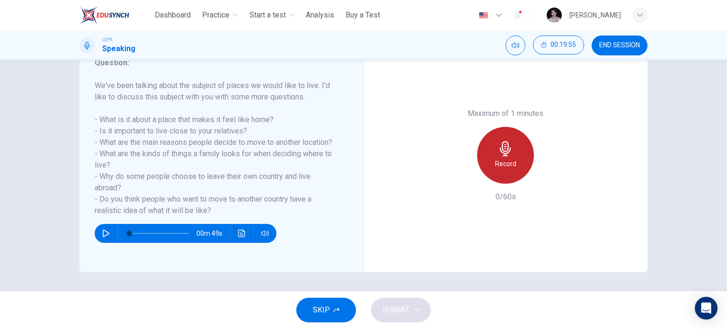
click at [501, 162] on h6 "Record" at bounding box center [505, 163] width 21 height 11
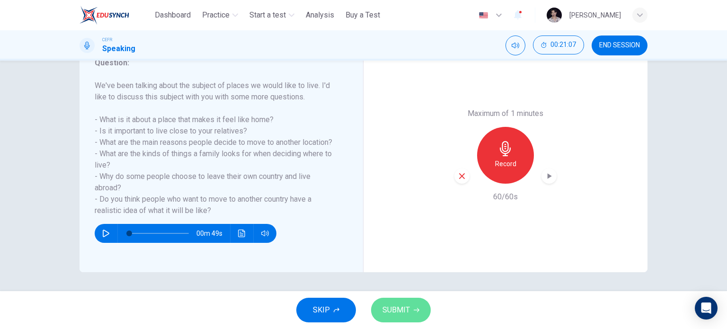
click at [394, 313] on span "SUBMIT" at bounding box center [395, 309] width 27 height 13
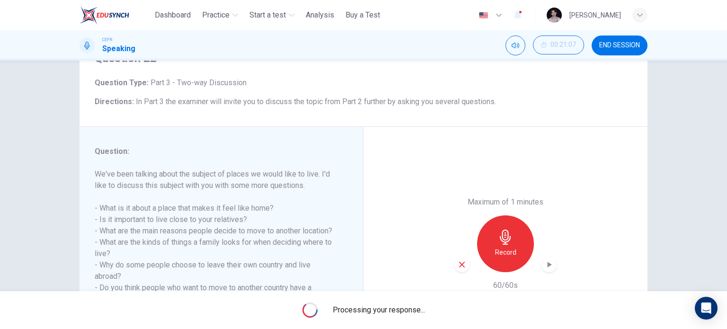
scroll to position [124, 0]
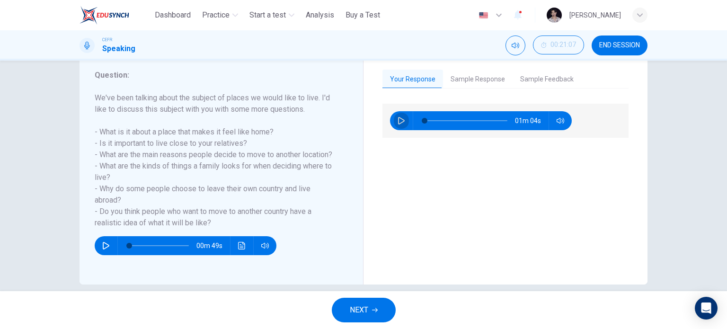
click at [403, 120] on button "button" at bounding box center [401, 120] width 15 height 19
type input "**"
click at [515, 78] on button "Sample Feedback" at bounding box center [546, 80] width 69 height 20
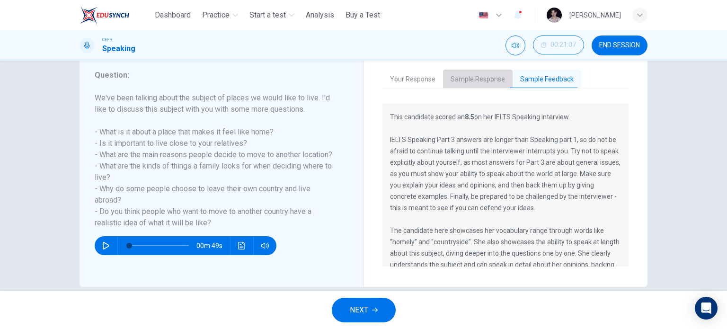
click at [480, 72] on button "Sample Response" at bounding box center [478, 80] width 70 height 20
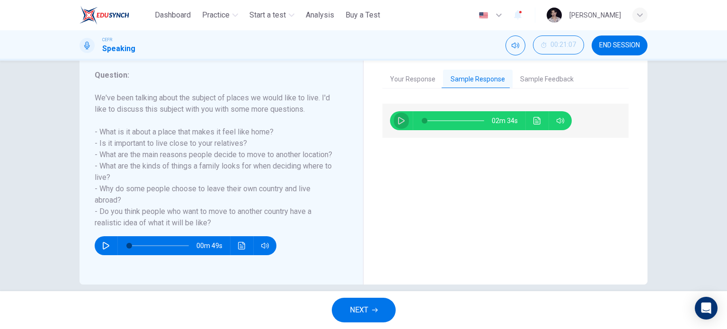
click at [403, 119] on button "button" at bounding box center [401, 120] width 15 height 19
type input "*"
click at [364, 306] on span "NEXT" at bounding box center [359, 309] width 18 height 13
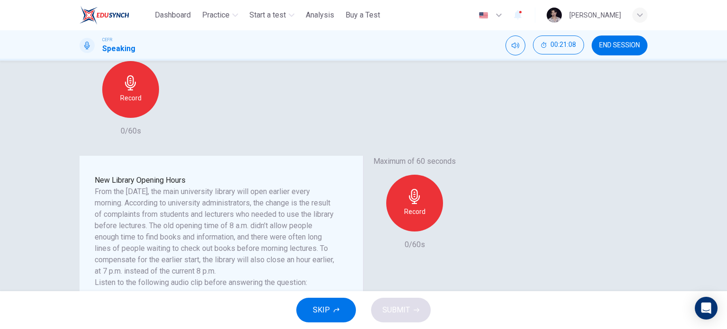
scroll to position [164, 0]
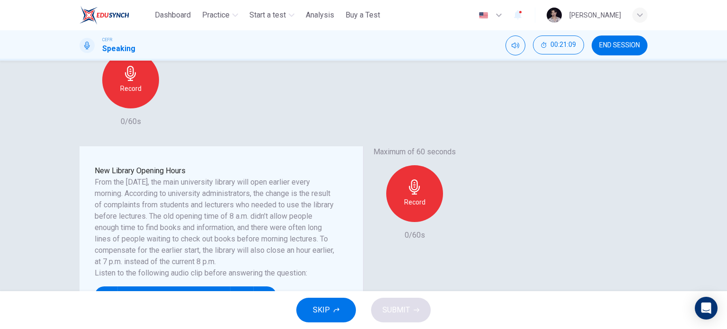
click at [324, 305] on span "SKIP" at bounding box center [321, 309] width 17 height 13
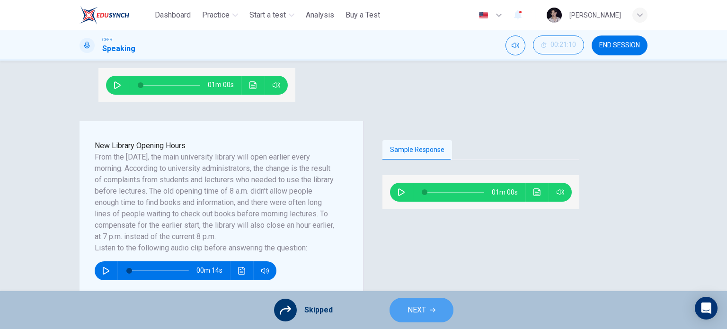
click at [418, 307] on span "NEXT" at bounding box center [416, 309] width 18 height 13
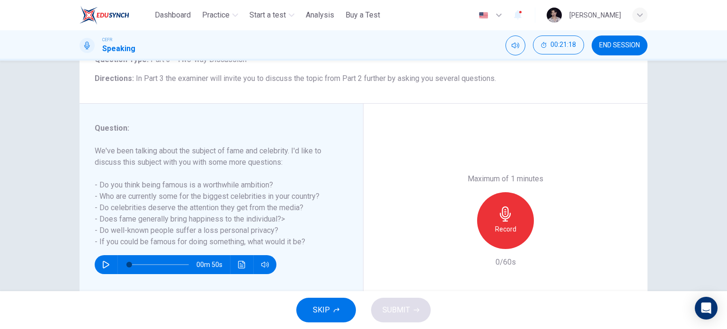
scroll to position [70, 0]
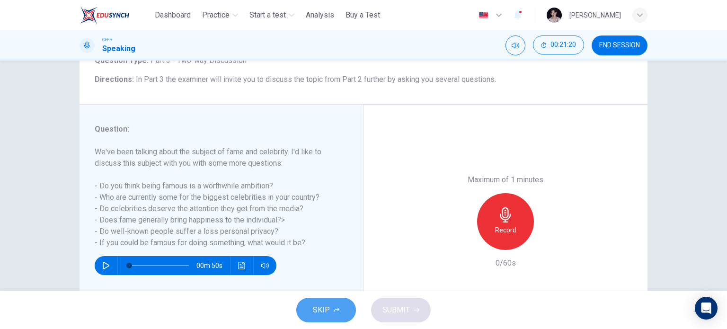
click at [335, 306] on button "SKIP" at bounding box center [326, 310] width 60 height 25
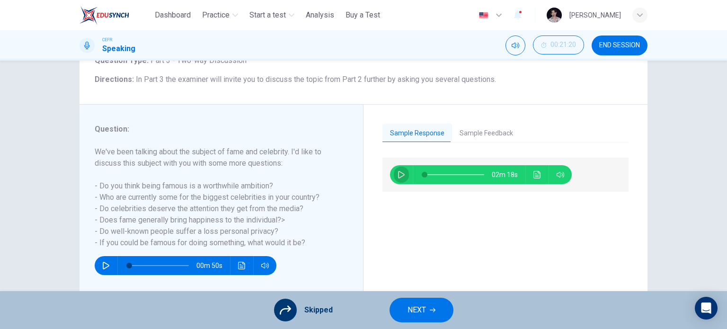
click at [399, 174] on icon "button" at bounding box center [401, 175] width 8 height 8
click at [533, 173] on icon "Click to see the audio transcription" at bounding box center [537, 175] width 8 height 8
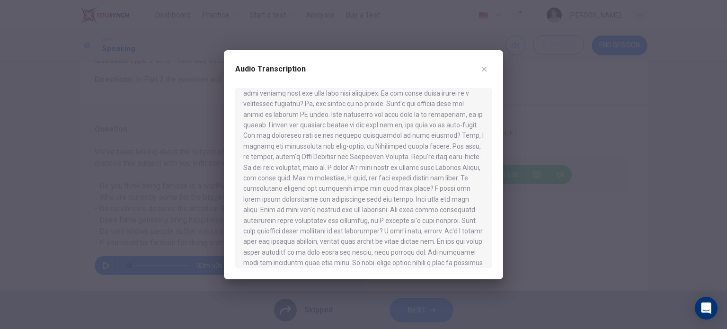
scroll to position [19, 0]
click at [486, 65] on icon "button" at bounding box center [484, 69] width 8 height 8
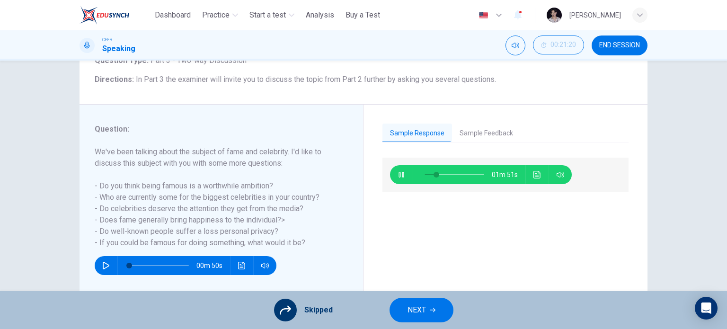
type input "**"
click at [422, 302] on button "NEXT" at bounding box center [421, 310] width 64 height 25
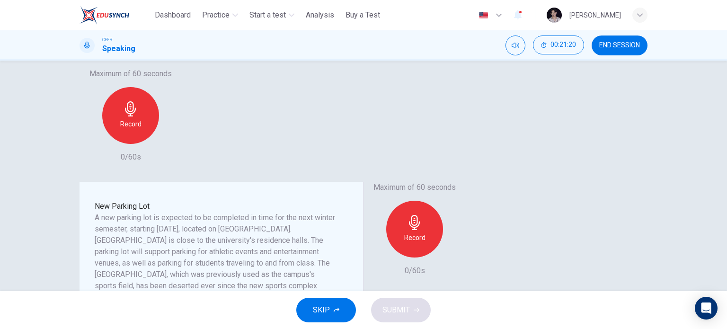
scroll to position [131, 0]
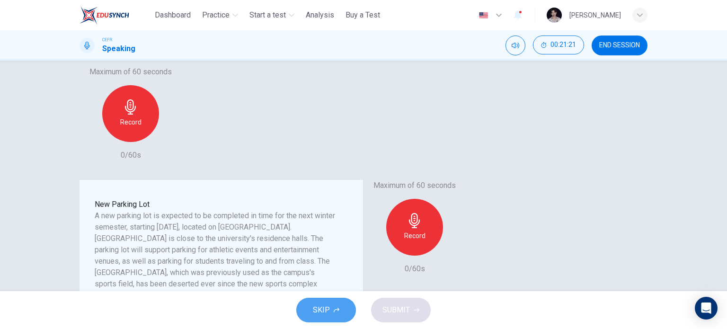
click at [323, 312] on span "SKIP" at bounding box center [321, 309] width 17 height 13
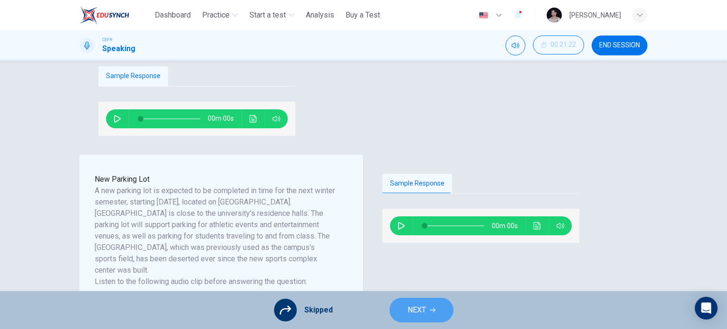
click at [402, 308] on button "NEXT" at bounding box center [421, 310] width 64 height 25
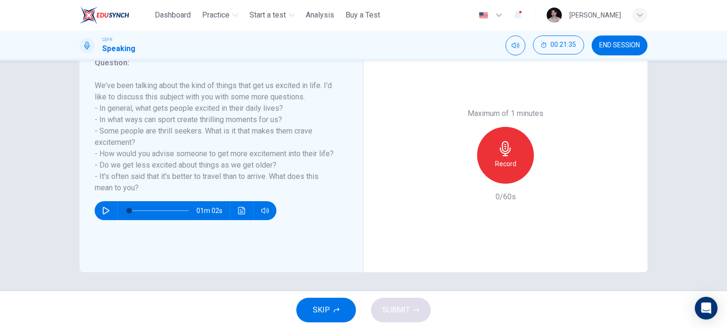
scroll to position [87, 0]
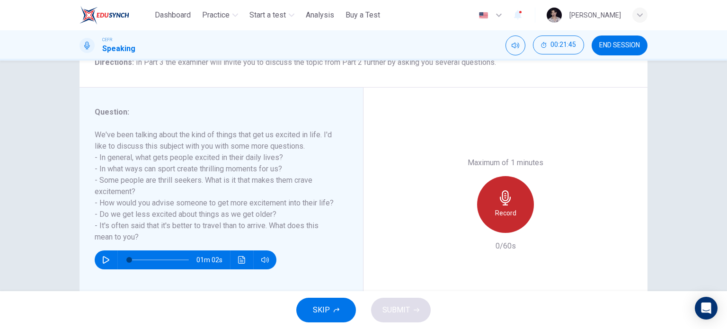
click at [510, 209] on h6 "Record" at bounding box center [505, 212] width 21 height 11
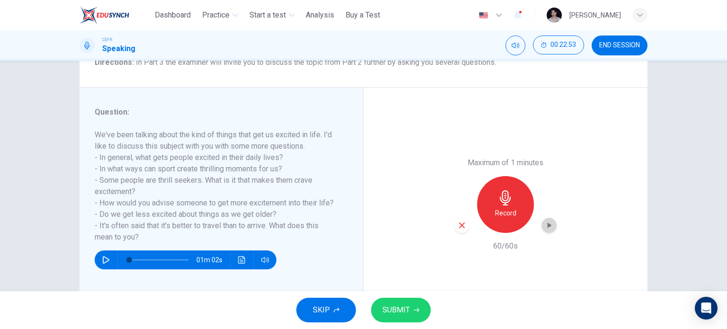
click at [548, 226] on icon "button" at bounding box center [548, 224] width 9 height 9
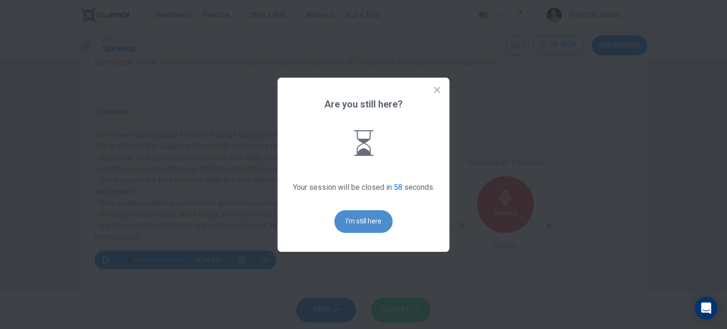
click at [362, 223] on button "I'm still here" at bounding box center [363, 221] width 58 height 23
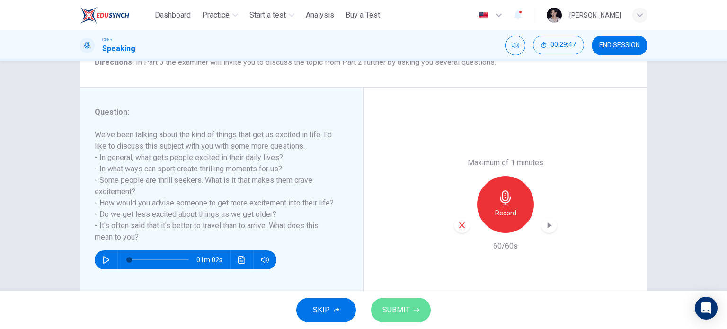
click at [407, 301] on button "SUBMIT" at bounding box center [401, 310] width 60 height 25
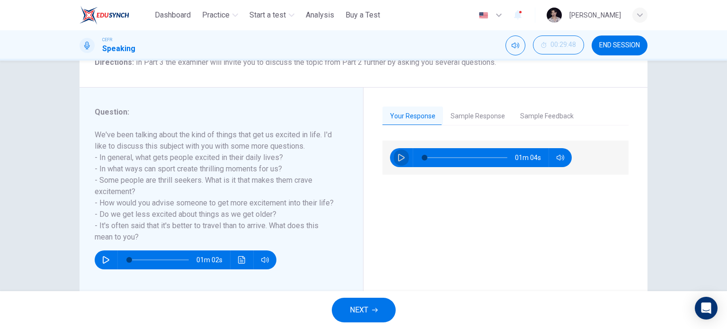
click at [398, 158] on icon "button" at bounding box center [401, 158] width 8 height 8
click at [402, 157] on icon "button" at bounding box center [401, 158] width 8 height 8
type input "**"
click at [621, 44] on span "END SESSION" at bounding box center [619, 46] width 41 height 8
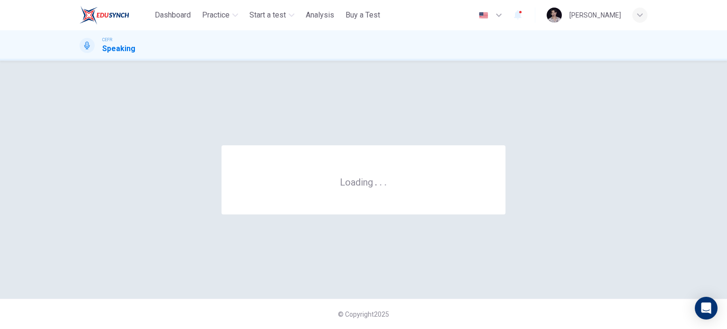
scroll to position [0, 0]
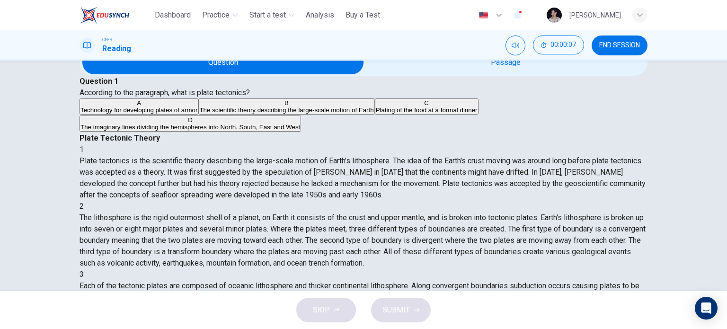
scroll to position [30, 0]
click at [602, 48] on span "END SESSION" at bounding box center [619, 46] width 41 height 8
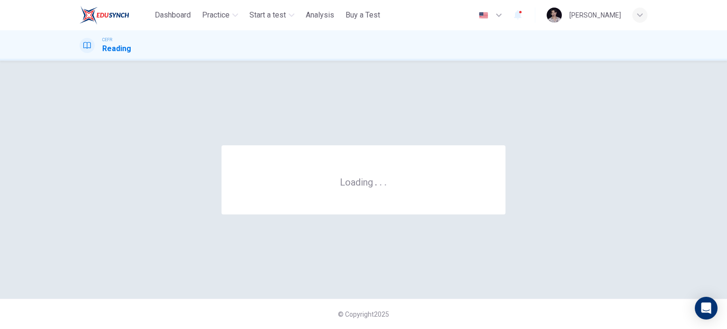
scroll to position [0, 0]
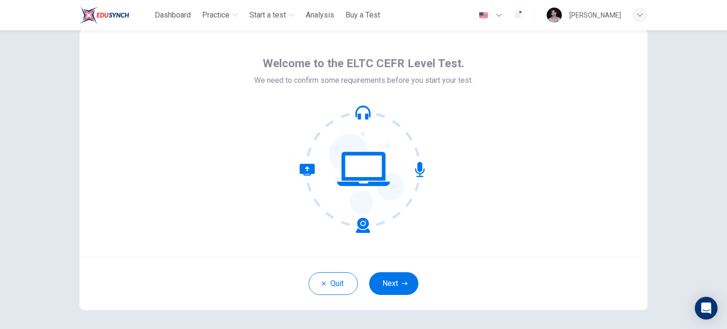
scroll to position [31, 0]
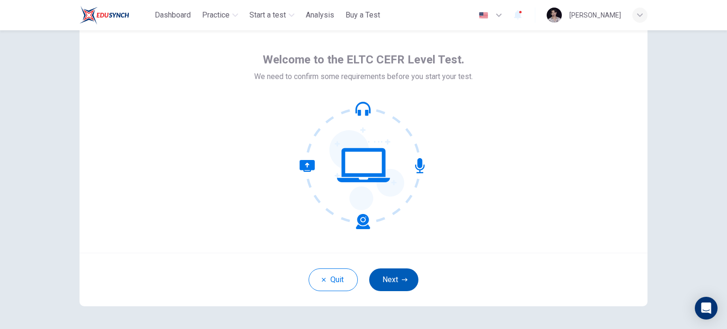
click at [402, 279] on icon "button" at bounding box center [405, 280] width 6 height 6
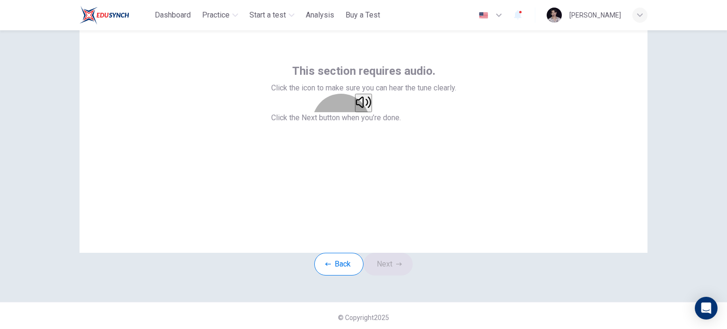
click at [367, 112] on button "button" at bounding box center [363, 103] width 17 height 18
click at [397, 275] on button "Next" at bounding box center [387, 264] width 49 height 23
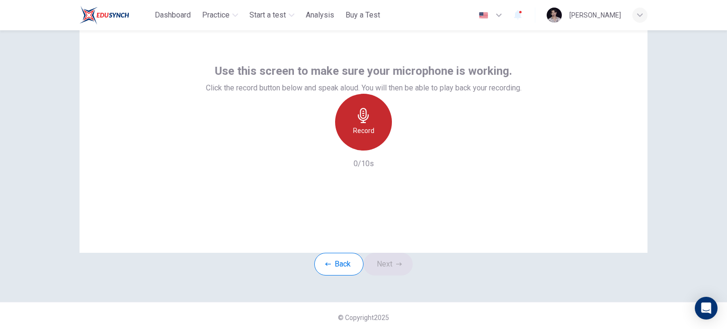
click at [374, 150] on div "Record" at bounding box center [363, 122] width 57 height 57
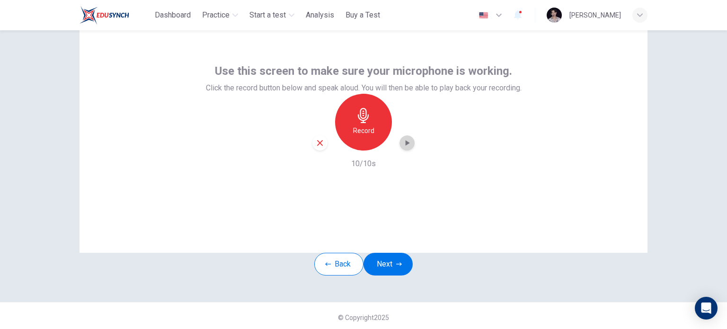
click at [405, 146] on icon "button" at bounding box center [407, 143] width 4 height 6
click at [393, 275] on button "Next" at bounding box center [387, 264] width 49 height 23
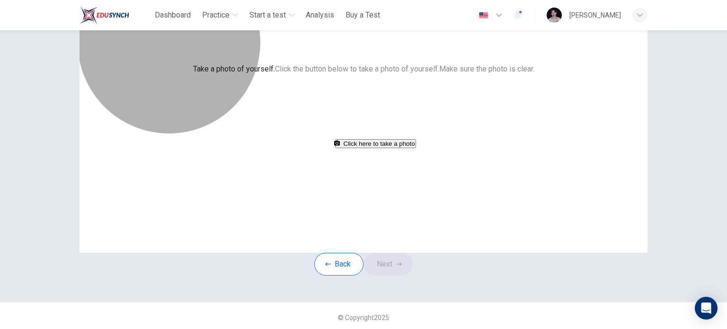
click at [393, 148] on button "Click here to take a photo" at bounding box center [375, 143] width 81 height 9
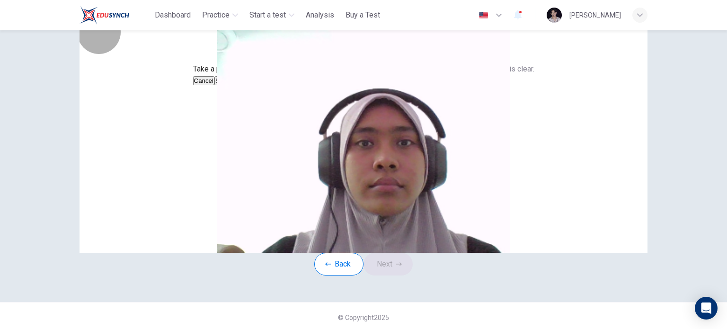
click at [215, 85] on button "Cancel" at bounding box center [204, 80] width 22 height 9
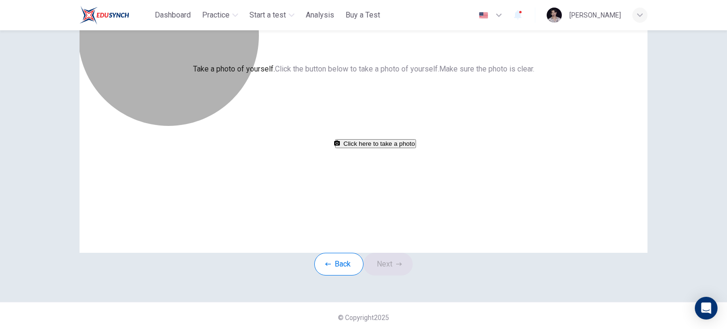
click at [392, 148] on button "Click here to take a photo" at bounding box center [375, 143] width 81 height 9
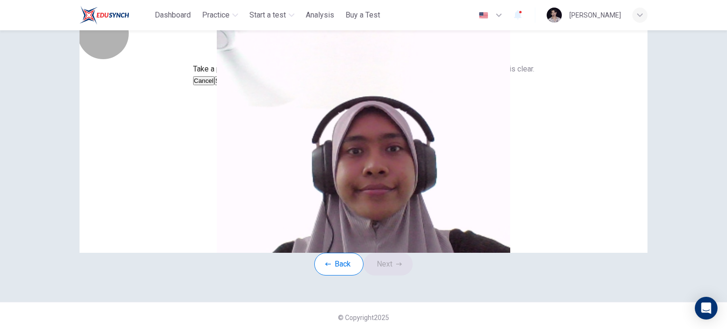
click at [230, 85] on button "Save" at bounding box center [222, 80] width 16 height 9
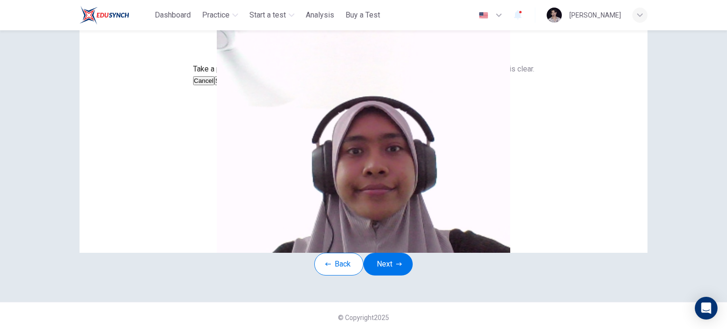
scroll to position [77, 0]
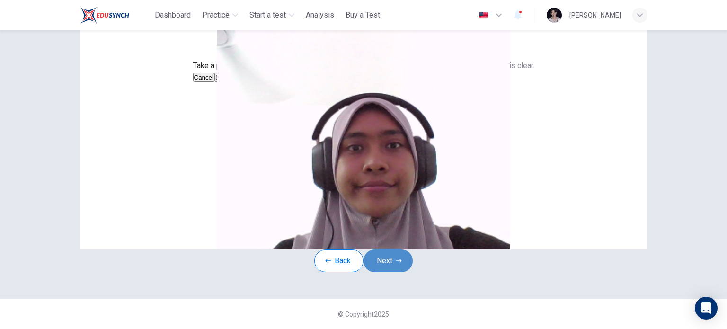
click at [392, 272] on button "Next" at bounding box center [387, 260] width 49 height 23
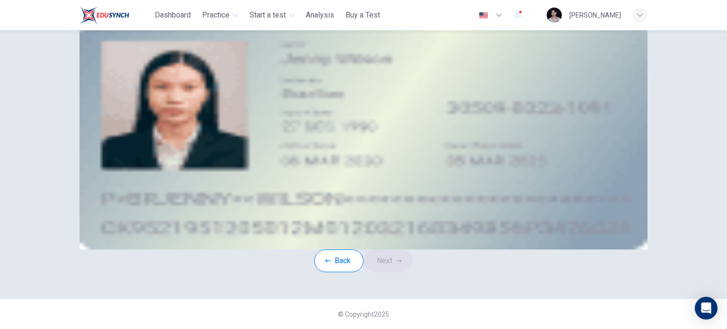
scroll to position [62, 0]
click at [159, 105] on button "take photo" at bounding box center [153, 100] width 9 height 11
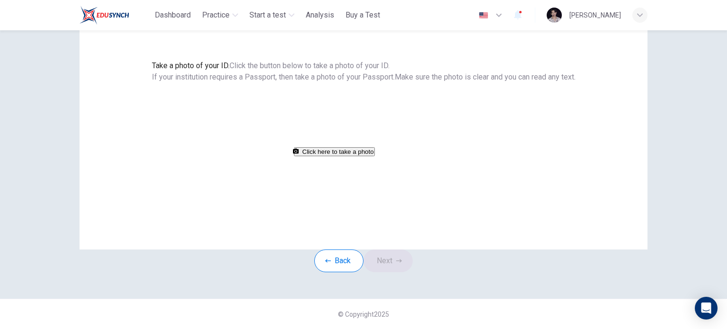
drag, startPoint x: 432, startPoint y: 127, endPoint x: 409, endPoint y: 152, distance: 34.1
click at [294, 152] on video at bounding box center [223, 118] width 142 height 71
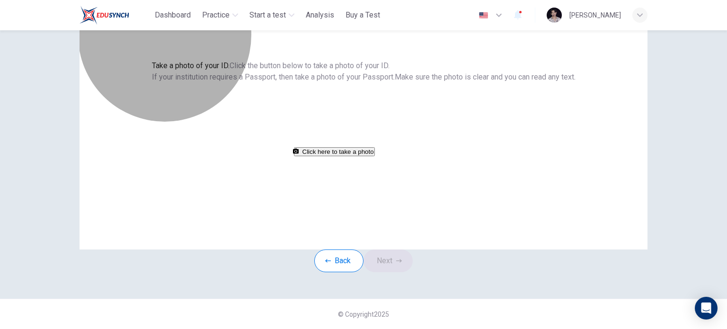
click at [375, 156] on button "Click here to take a photo" at bounding box center [334, 151] width 81 height 9
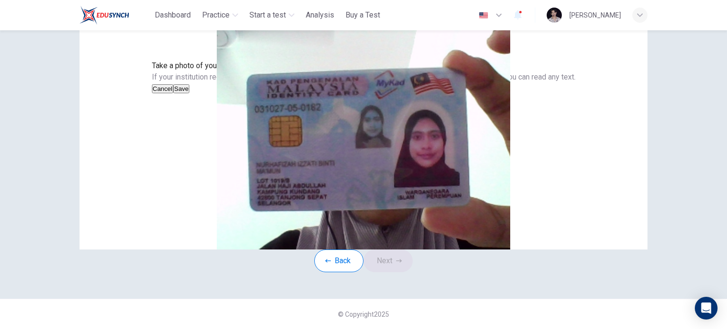
click at [174, 93] on button "Cancel" at bounding box center [163, 88] width 22 height 9
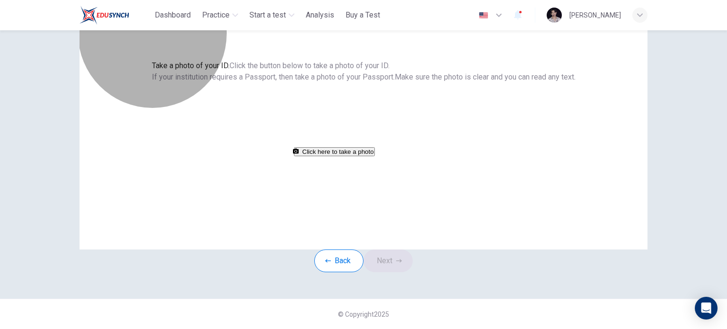
click at [375, 156] on button "Click here to take a photo" at bounding box center [334, 151] width 81 height 9
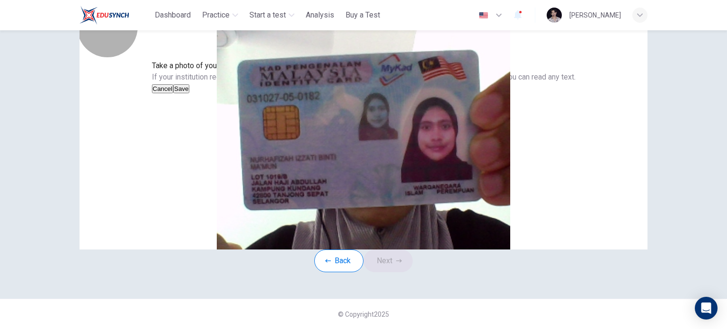
click at [174, 93] on button "Cancel" at bounding box center [163, 88] width 22 height 9
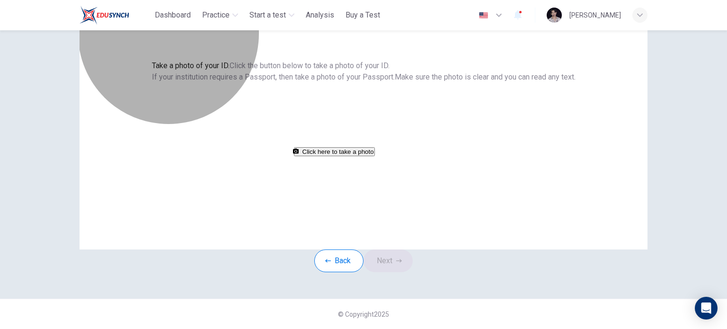
click at [375, 156] on button "Click here to take a photo" at bounding box center [334, 151] width 81 height 9
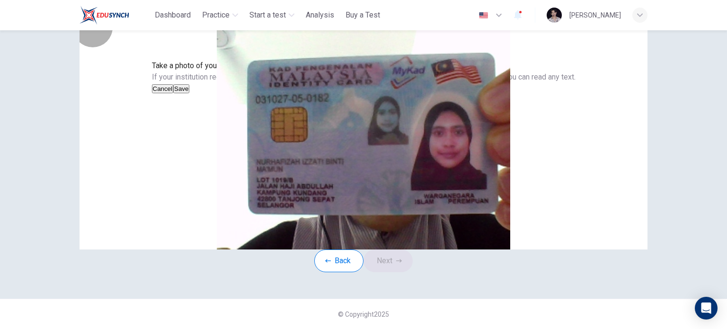
click at [189, 93] on button "Save" at bounding box center [181, 88] width 16 height 9
click at [390, 272] on button "Next" at bounding box center [387, 260] width 49 height 23
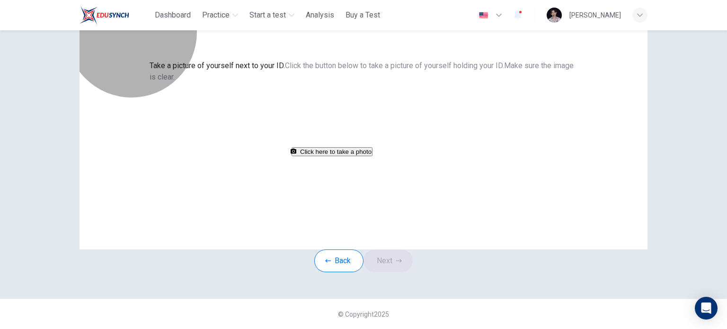
click at [355, 156] on button "Click here to take a photo" at bounding box center [331, 151] width 81 height 9
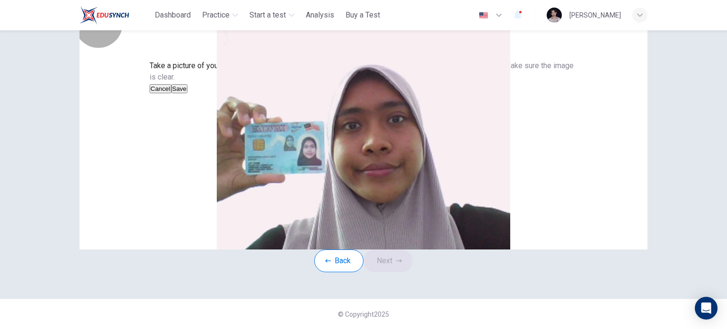
click at [171, 93] on button "Cancel" at bounding box center [160, 88] width 22 height 9
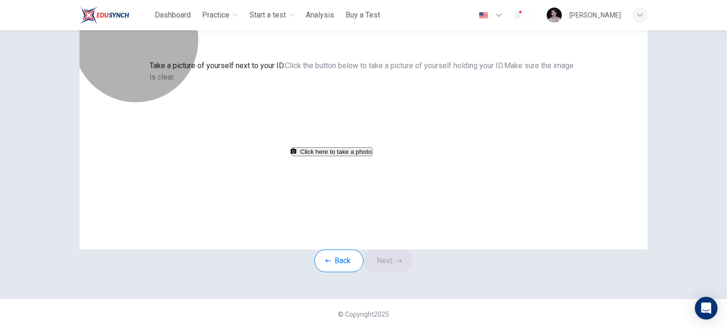
click at [359, 156] on button "Click here to take a photo" at bounding box center [331, 151] width 81 height 9
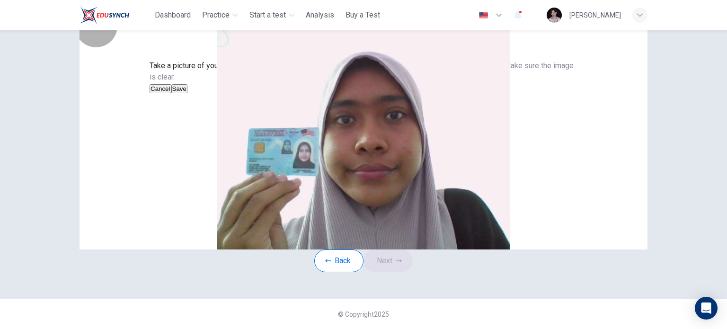
click at [187, 93] on button "Save" at bounding box center [179, 88] width 16 height 9
click at [401, 263] on icon "button" at bounding box center [399, 261] width 6 height 6
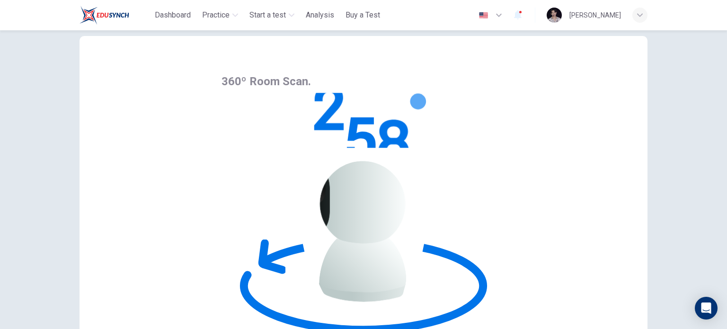
scroll to position [21, 0]
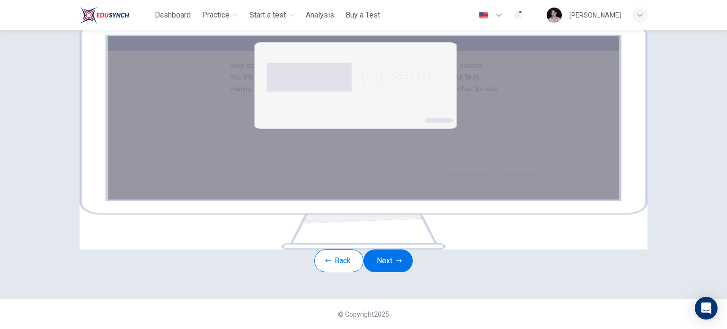
scroll to position [102, 0]
click at [402, 263] on icon "button" at bounding box center [399, 261] width 6 height 6
click at [390, 272] on button "Next" at bounding box center [387, 260] width 49 height 23
click at [392, 272] on button "Next" at bounding box center [387, 260] width 49 height 23
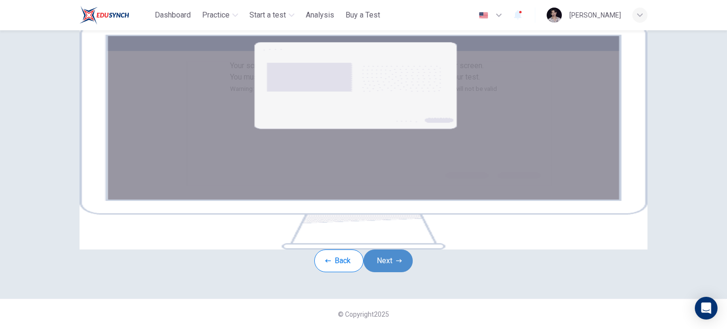
click at [403, 272] on button "Next" at bounding box center [387, 260] width 49 height 23
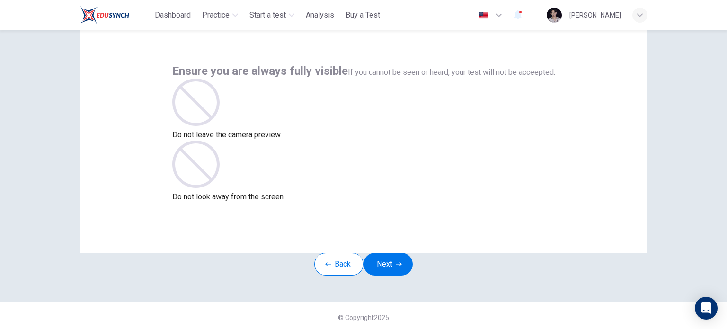
scroll to position [31, 0]
click at [405, 275] on button "Next" at bounding box center [387, 264] width 49 height 23
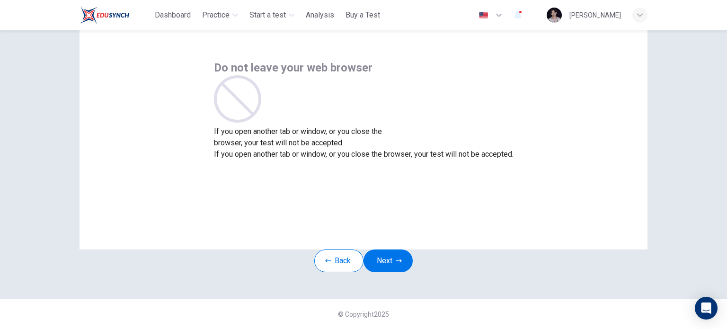
scroll to position [36, 0]
click at [395, 272] on button "Next" at bounding box center [387, 260] width 49 height 23
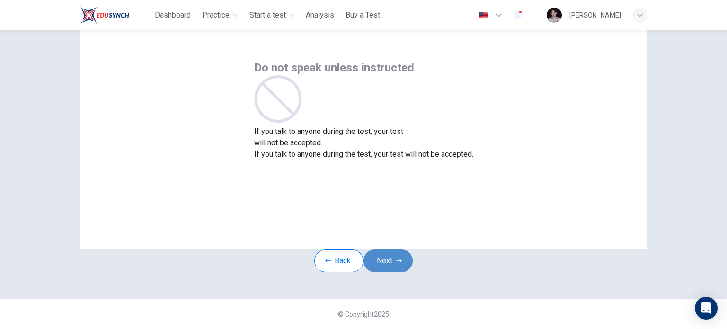
click at [395, 268] on button "Next" at bounding box center [387, 260] width 49 height 23
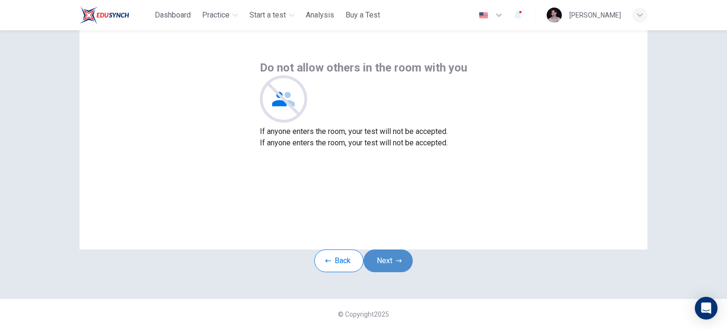
click at [399, 271] on button "Next" at bounding box center [387, 260] width 49 height 23
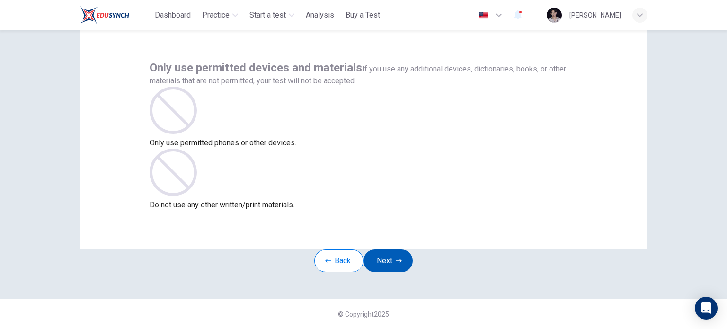
click at [411, 272] on button "Next" at bounding box center [387, 260] width 49 height 23
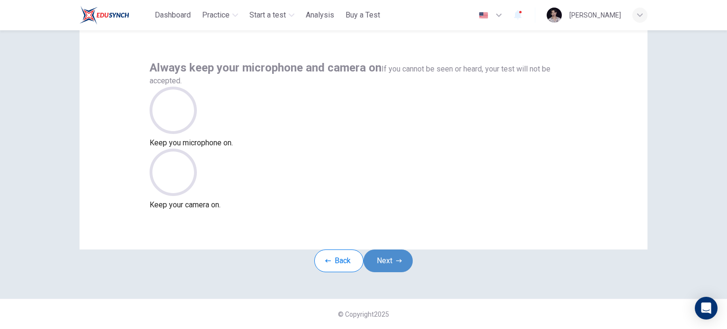
click at [398, 271] on button "Next" at bounding box center [387, 260] width 49 height 23
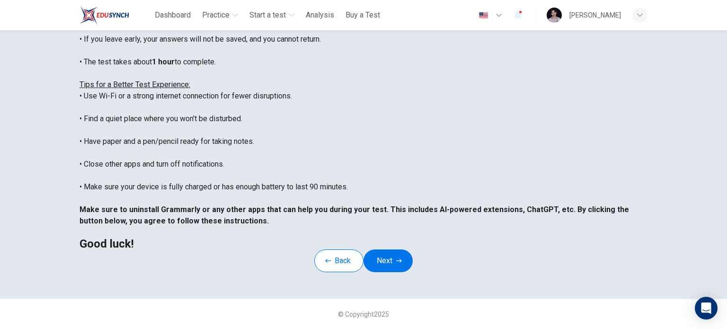
scroll to position [176, 0]
click at [407, 264] on button "Next" at bounding box center [387, 260] width 49 height 23
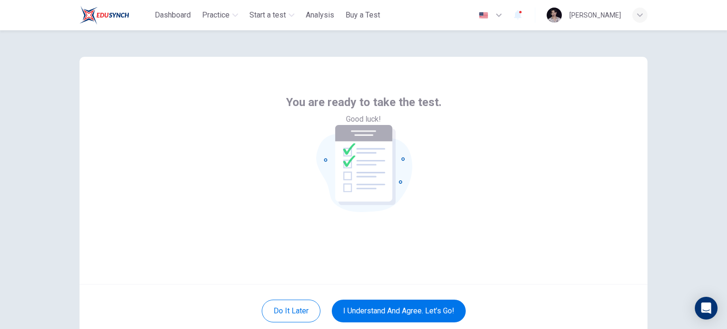
scroll to position [65, 0]
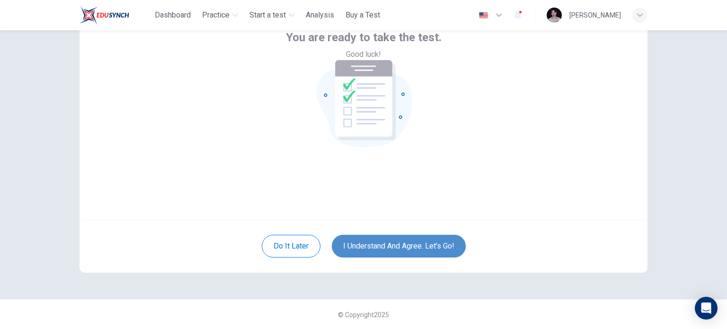
click at [409, 248] on button "I understand and agree. Let’s go!" at bounding box center [399, 246] width 134 height 23
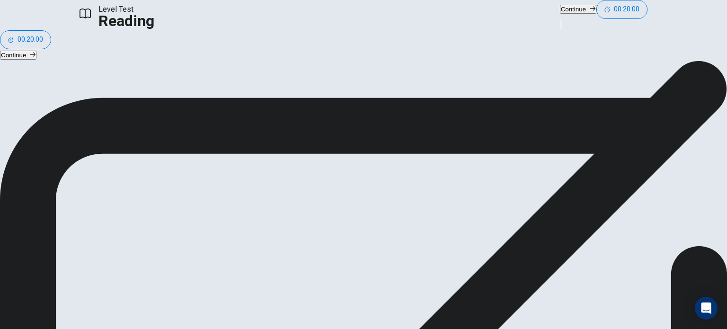
scroll to position [51, 0]
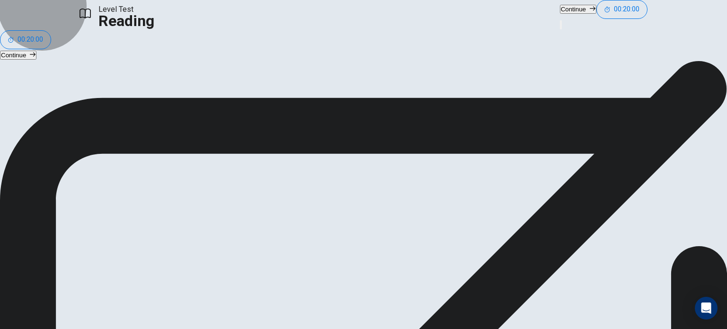
click at [560, 13] on button "Continue" at bounding box center [578, 9] width 36 height 9
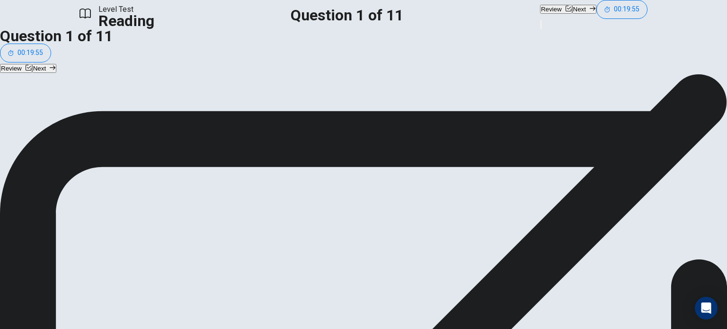
scroll to position [11, 0]
click at [572, 14] on button "Next" at bounding box center [584, 9] width 24 height 9
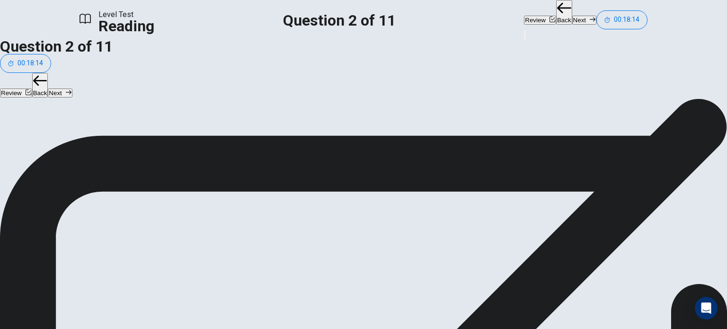
scroll to position [17, 0]
click at [572, 16] on button "Next" at bounding box center [584, 20] width 24 height 9
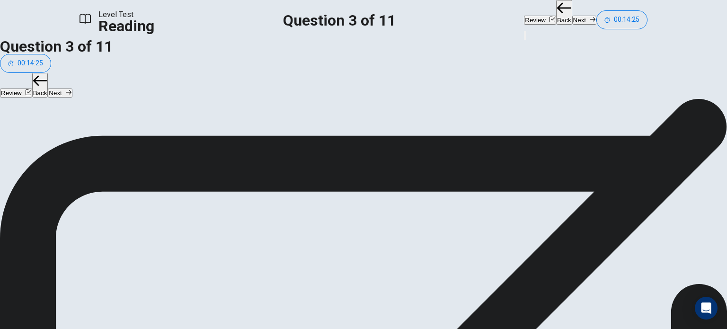
click at [572, 18] on button "Next" at bounding box center [584, 20] width 24 height 9
click at [572, 21] on button "Next" at bounding box center [584, 20] width 24 height 9
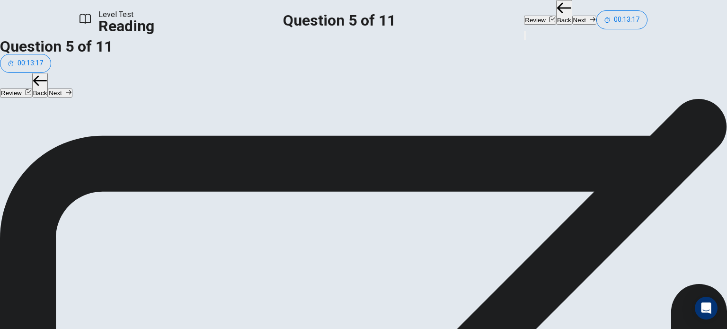
click at [572, 23] on button "Next" at bounding box center [584, 20] width 24 height 9
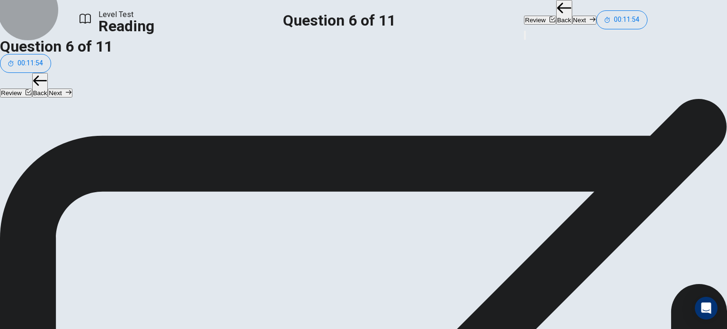
click at [589, 17] on icon "button" at bounding box center [592, 20] width 6 height 6
click at [572, 18] on button "Next" at bounding box center [584, 20] width 24 height 9
click at [572, 20] on button "Next" at bounding box center [584, 20] width 24 height 9
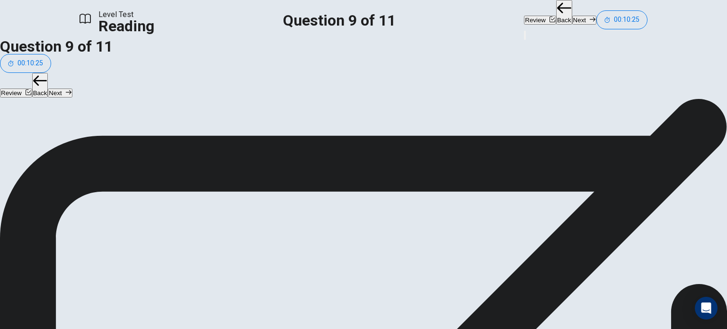
scroll to position [301, 0]
click at [589, 17] on icon "button" at bounding box center [592, 20] width 6 height 6
drag, startPoint x: 184, startPoint y: 229, endPoint x: 317, endPoint y: 152, distance: 153.2
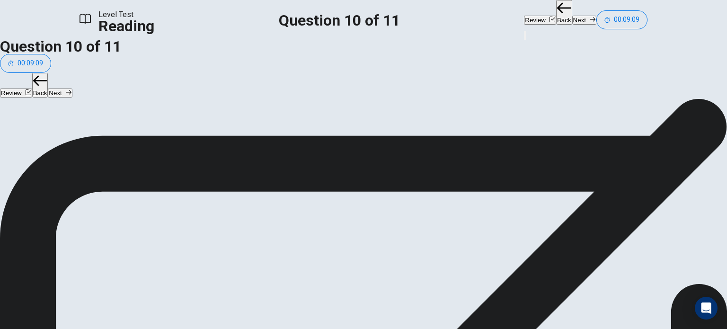
scroll to position [26, 0]
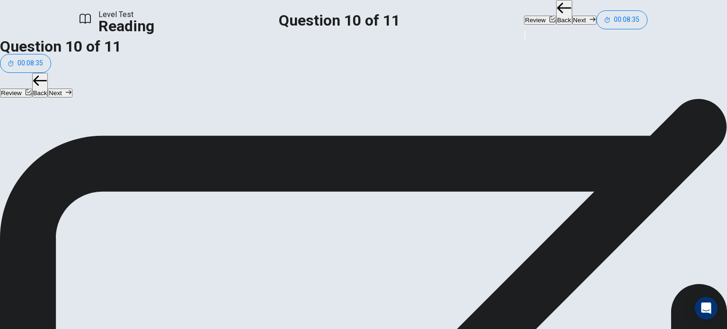
scroll to position [27, 0]
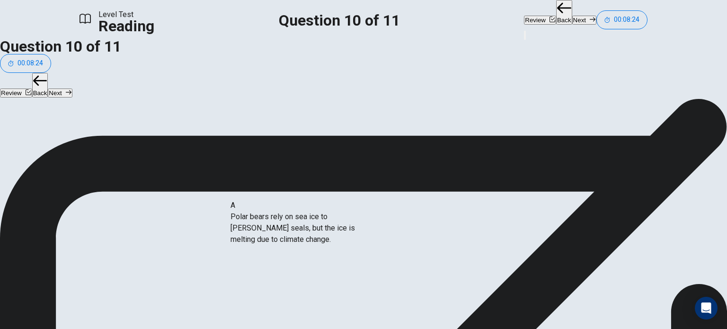
drag, startPoint x: 168, startPoint y: 211, endPoint x: 431, endPoint y: 236, distance: 264.1
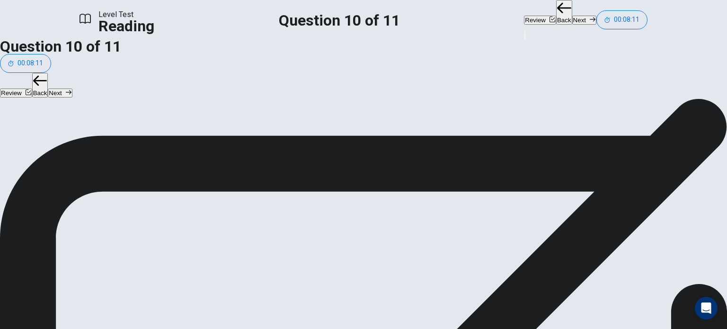
scroll to position [22, 0]
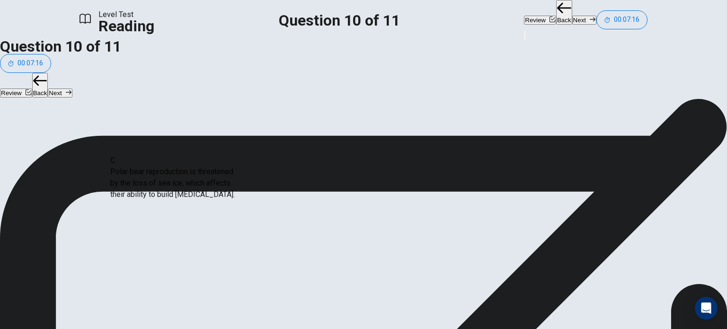
scroll to position [0, 0]
drag, startPoint x: 176, startPoint y: 192, endPoint x: 424, endPoint y: 224, distance: 250.3
click at [572, 17] on button "Next" at bounding box center [584, 20] width 24 height 9
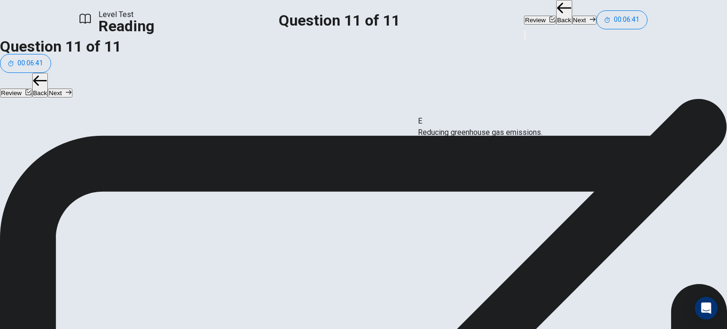
drag, startPoint x: 150, startPoint y: 162, endPoint x: 491, endPoint y: 136, distance: 342.5
drag, startPoint x: 151, startPoint y: 235, endPoint x: 496, endPoint y: 175, distance: 349.5
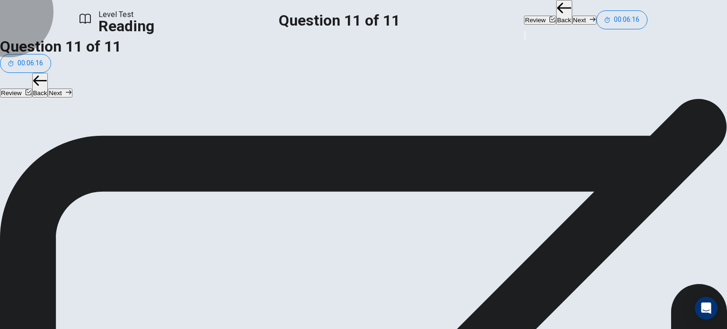
drag, startPoint x: 173, startPoint y: 272, endPoint x: 304, endPoint y: 177, distance: 162.0
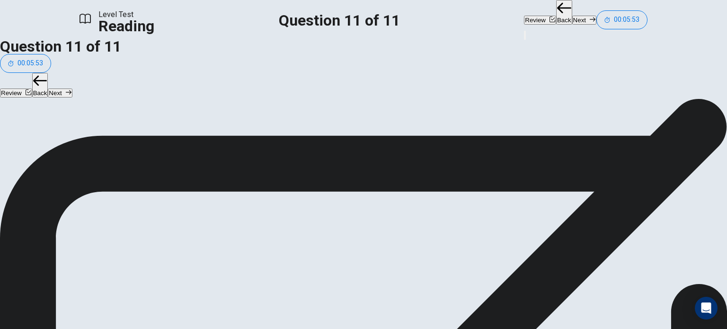
scroll to position [0, 0]
drag, startPoint x: 162, startPoint y: 212, endPoint x: 339, endPoint y: 219, distance: 177.0
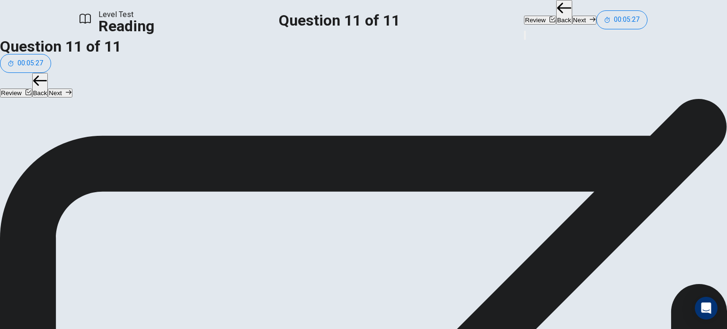
scroll to position [98, 0]
drag, startPoint x: 172, startPoint y: 123, endPoint x: 368, endPoint y: 206, distance: 212.8
click at [572, 19] on button "Next" at bounding box center [584, 20] width 24 height 9
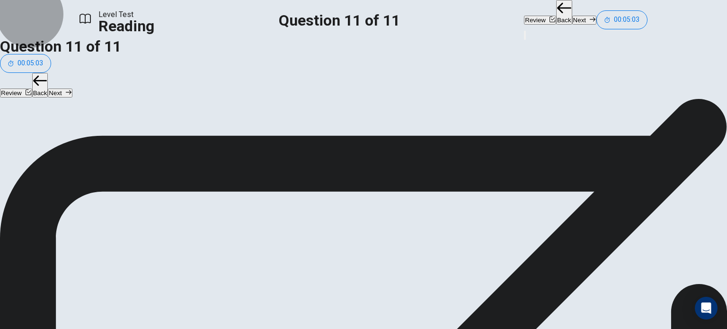
click at [524, 21] on button "Review" at bounding box center [540, 20] width 32 height 9
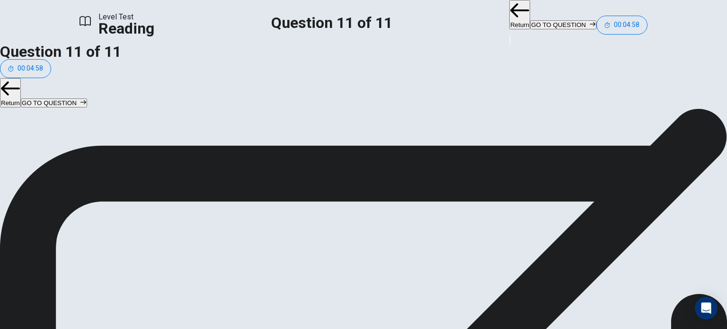
scroll to position [32, 0]
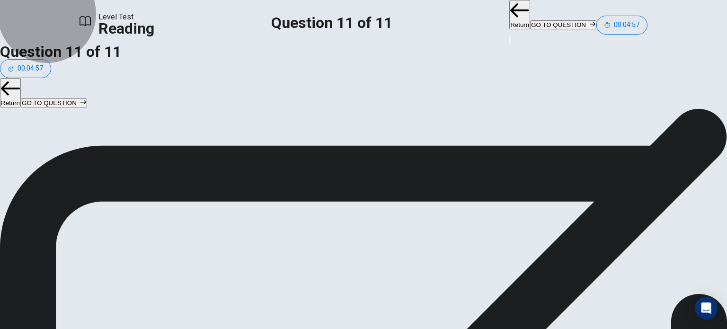
click at [530, 20] on button "GO TO QUESTION" at bounding box center [563, 24] width 66 height 9
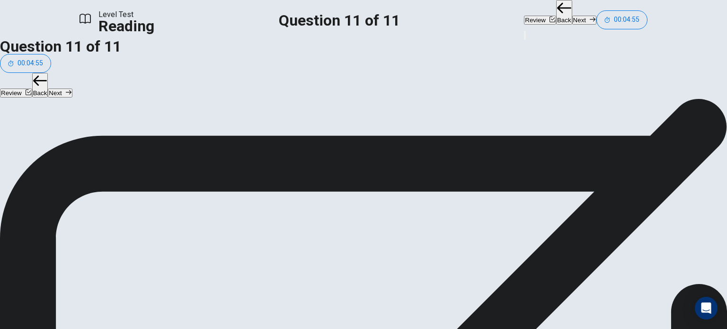
scroll to position [0, 0]
click at [572, 18] on button "Next" at bounding box center [584, 20] width 24 height 9
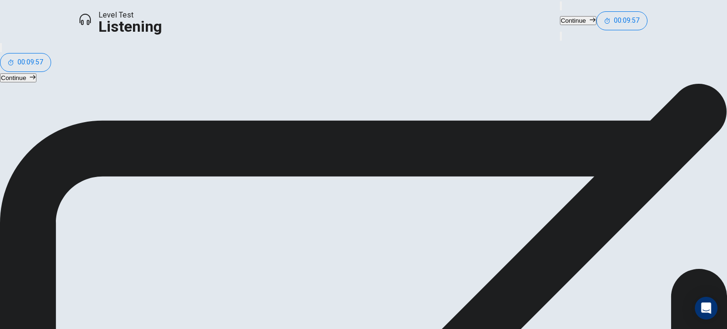
scroll to position [124, 0]
click at [589, 18] on icon "button" at bounding box center [592, 20] width 6 height 6
click at [560, 16] on button "Continue" at bounding box center [578, 20] width 36 height 9
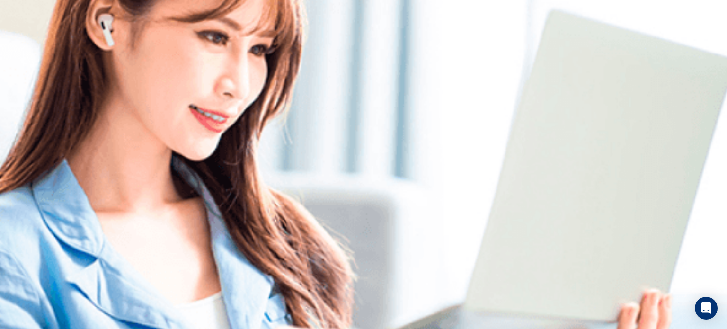
scroll to position [0, 0]
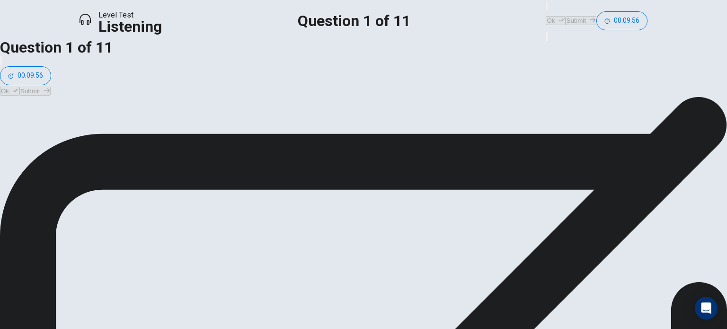
click at [545, 22] on button "Ok" at bounding box center [554, 20] width 19 height 9
click at [565, 22] on button "Submit" at bounding box center [580, 20] width 31 height 9
click at [545, 16] on button "Ok" at bounding box center [554, 20] width 19 height 9
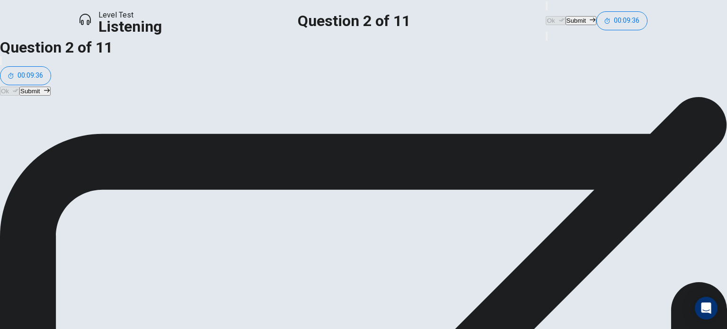
click at [565, 21] on button "Submit" at bounding box center [580, 20] width 31 height 9
click at [545, 19] on button "Ok" at bounding box center [554, 20] width 19 height 9
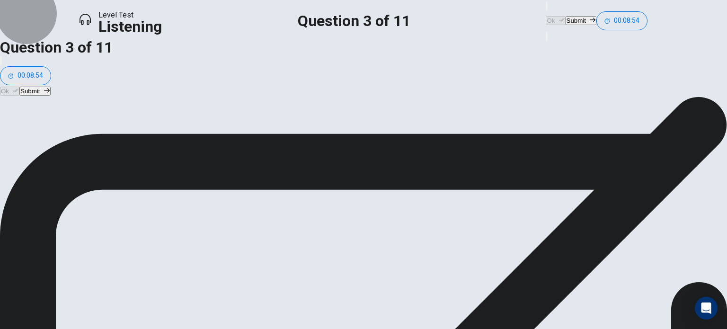
click at [565, 20] on button "Submit" at bounding box center [580, 20] width 31 height 9
click at [545, 20] on button "Ok" at bounding box center [554, 20] width 19 height 9
click at [565, 16] on button "Submit" at bounding box center [580, 20] width 31 height 9
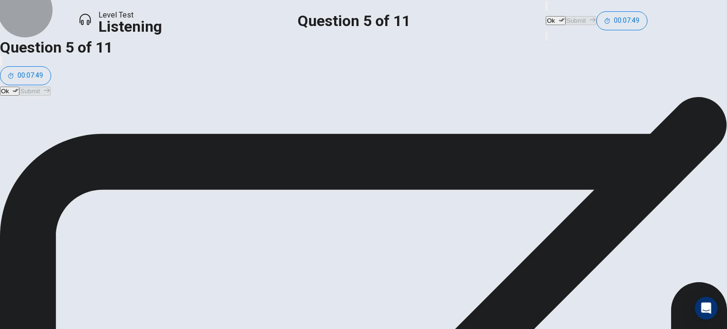
click at [559, 17] on icon "button" at bounding box center [562, 20] width 6 height 6
click at [565, 16] on button "Submit" at bounding box center [580, 20] width 31 height 9
click at [545, 18] on button "Ok" at bounding box center [554, 20] width 19 height 9
click at [565, 18] on button "Submit" at bounding box center [580, 20] width 31 height 9
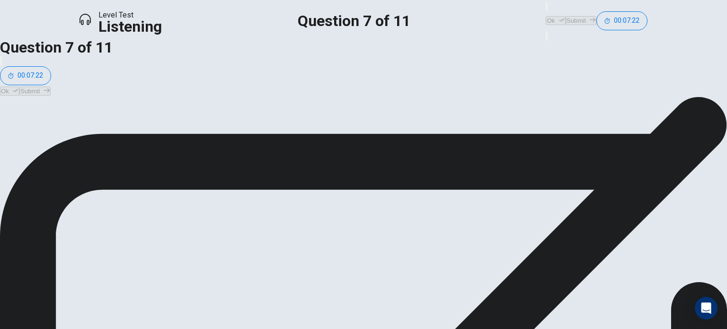
click at [545, 22] on button "Ok" at bounding box center [554, 20] width 19 height 9
click at [565, 17] on button "Submit" at bounding box center [580, 20] width 31 height 9
click at [545, 18] on button "Ok" at bounding box center [554, 20] width 19 height 9
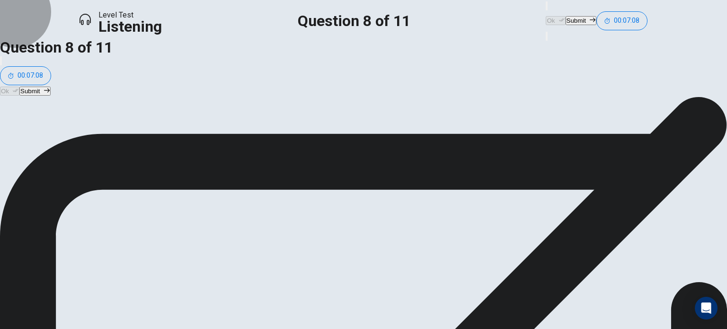
click at [565, 18] on button "Submit" at bounding box center [580, 20] width 31 height 9
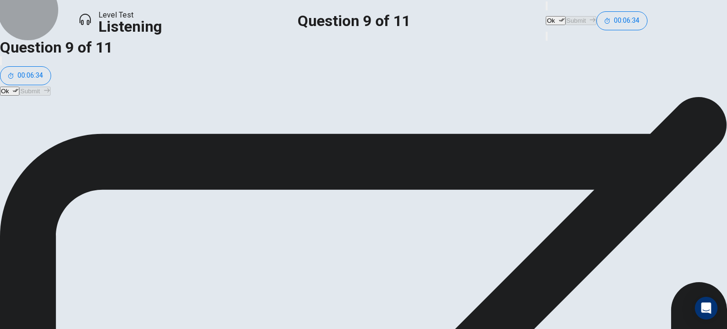
click at [545, 17] on button "Ok" at bounding box center [554, 20] width 19 height 9
click at [565, 18] on button "Submit" at bounding box center [580, 20] width 31 height 9
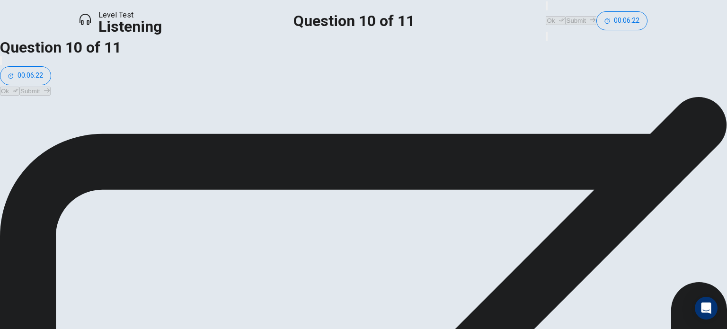
click at [545, 20] on button "Ok" at bounding box center [554, 20] width 19 height 9
click at [565, 16] on button "Submit" at bounding box center [580, 20] width 31 height 9
click at [559, 17] on icon "button" at bounding box center [562, 20] width 6 height 6
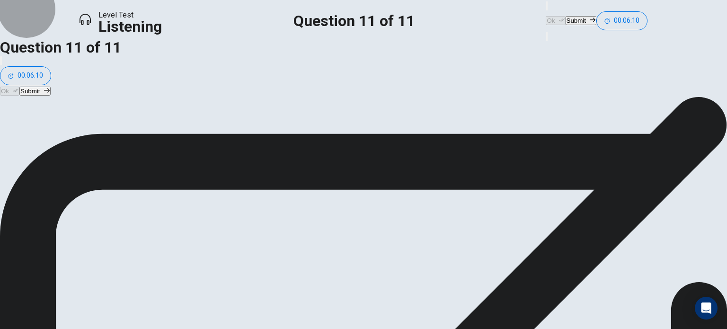
click at [565, 16] on button "Submit" at bounding box center [580, 20] width 31 height 9
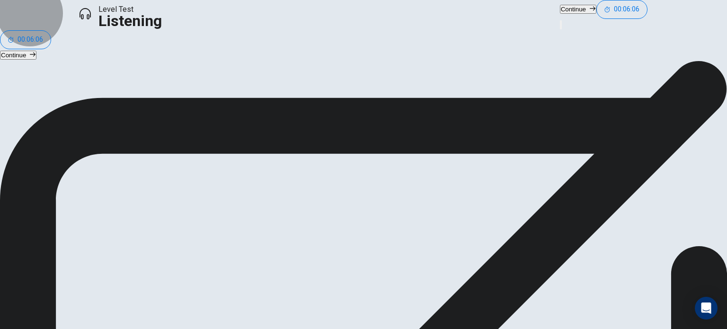
click at [560, 14] on button "Continue" at bounding box center [578, 9] width 36 height 9
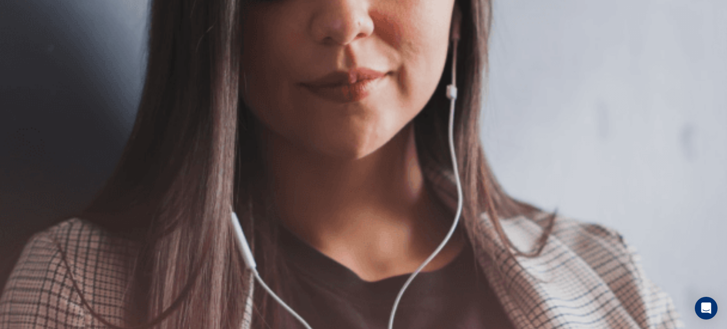
scroll to position [0, 0]
click at [611, 20] on button "Continue" at bounding box center [629, 17] width 36 height 9
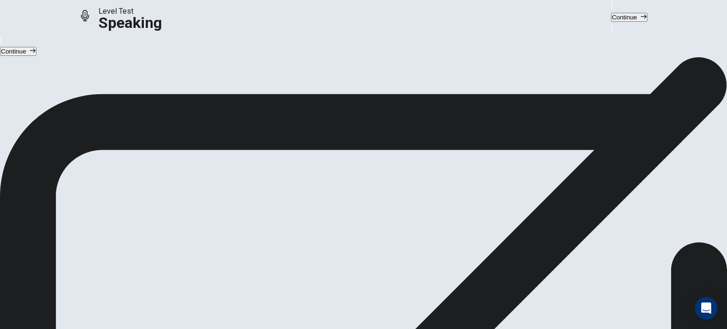
scroll to position [79, 0]
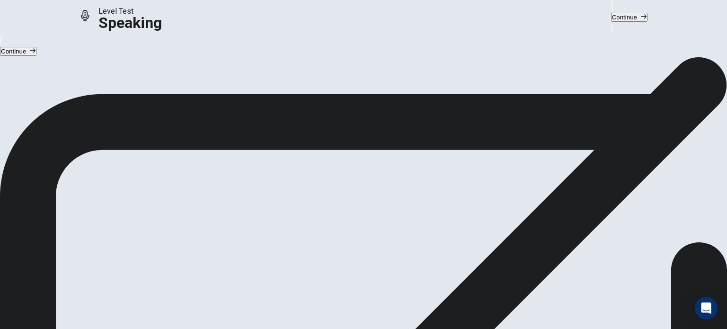
scroll to position [0, 0]
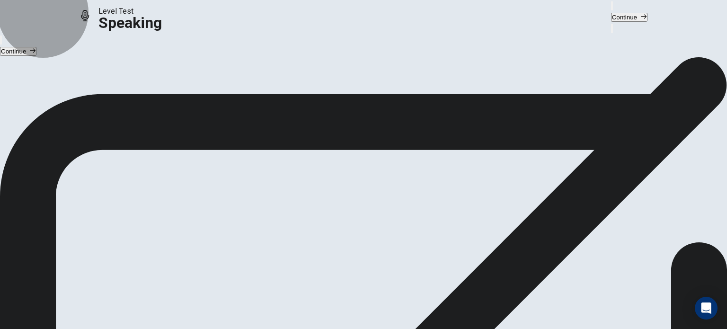
click at [611, 19] on button "Continue" at bounding box center [629, 17] width 36 height 9
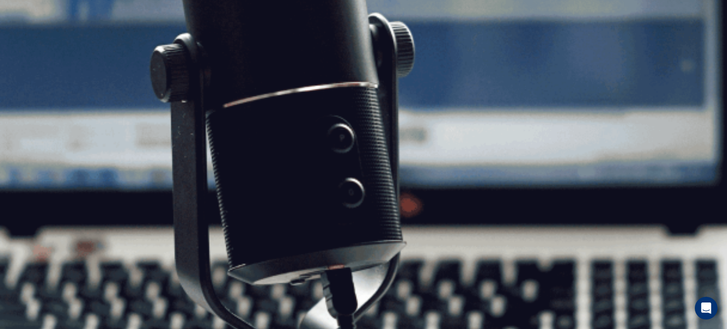
scroll to position [45, 0]
click at [611, 18] on button "Continue" at bounding box center [629, 17] width 36 height 9
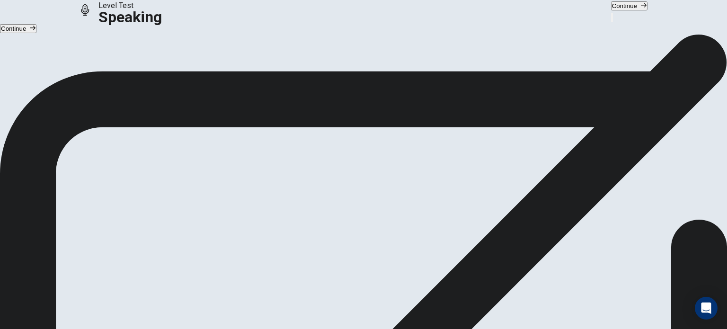
scroll to position [0, 0]
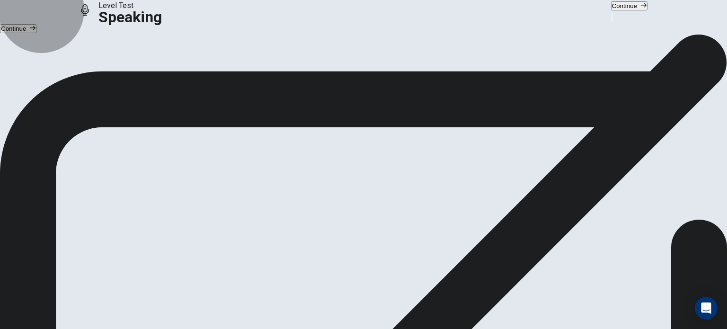
click at [611, 10] on button "Continue" at bounding box center [629, 5] width 36 height 9
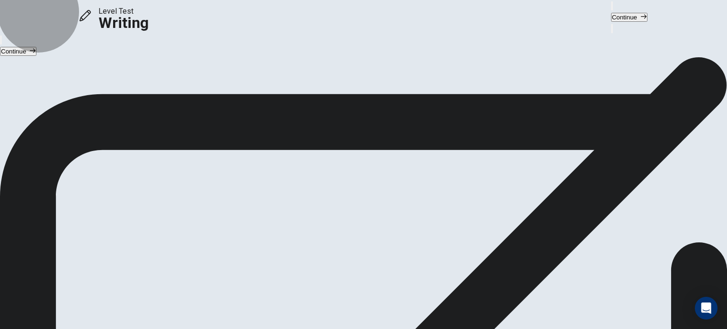
click at [611, 18] on button "Continue" at bounding box center [629, 17] width 36 height 9
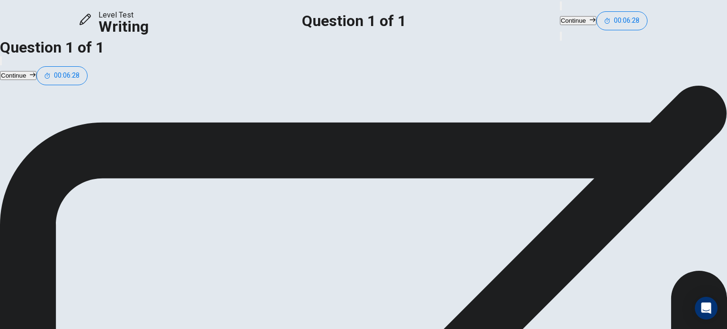
type textarea "**********"
click at [560, 22] on button "Continue" at bounding box center [578, 20] width 36 height 9
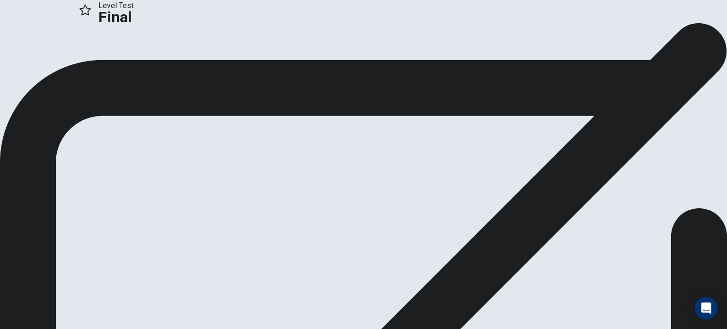
scroll to position [15, 0]
